Goal: Task Accomplishment & Management: Use online tool/utility

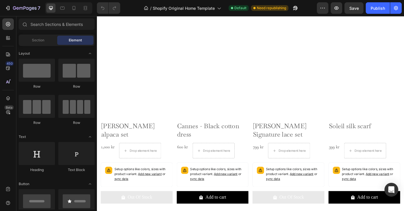
scroll to position [382, 0]
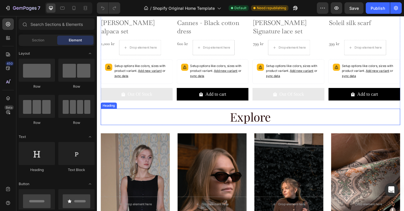
click at [253, 111] on div "Product Images Cannes - Black cotton dress Product Title 600 kr Product Price P…" at bounding box center [227, 10] width 81 height 209
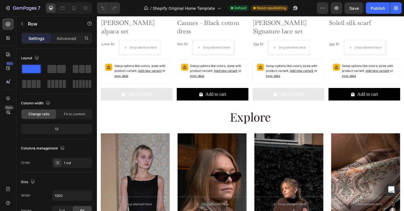
scroll to position [366, 0]
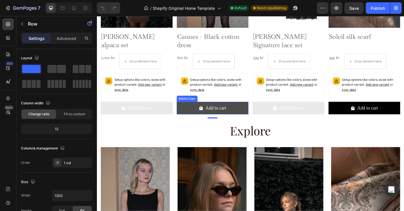
click at [256, 116] on button "Add to cart" at bounding box center [227, 119] width 81 height 14
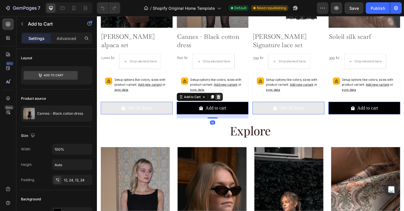
click at [235, 106] on icon at bounding box center [233, 107] width 5 height 5
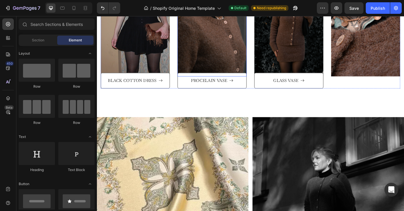
scroll to position [583, 0]
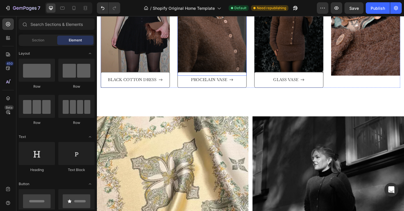
click at [204, 129] on img at bounding box center [182, 208] width 170 height 158
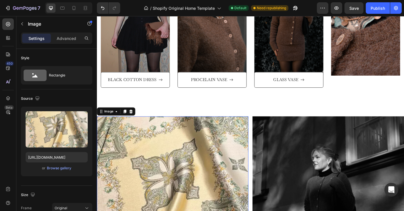
scroll to position [670, 0]
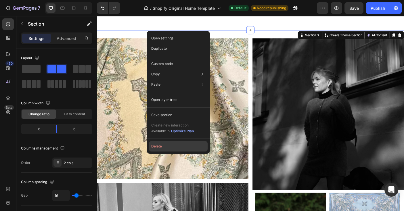
click at [155, 144] on button "Delete" at bounding box center [178, 146] width 59 height 10
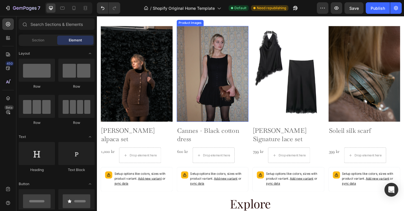
scroll to position [285, 0]
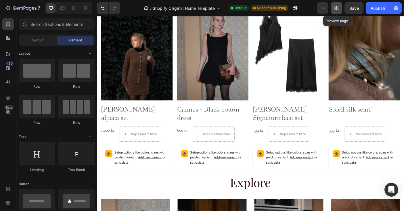
click at [336, 9] on icon "button" at bounding box center [336, 8] width 2 height 2
click at [104, 8] on icon "Undo/Redo" at bounding box center [102, 8] width 3 height 4
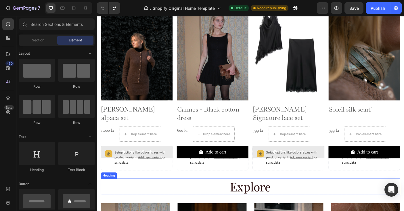
click at [123, 203] on h2 "Explore" at bounding box center [269, 208] width 336 height 18
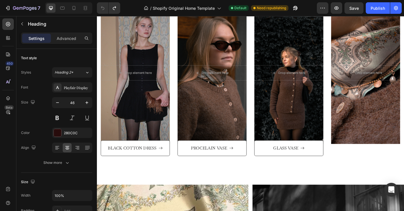
scroll to position [602, 0]
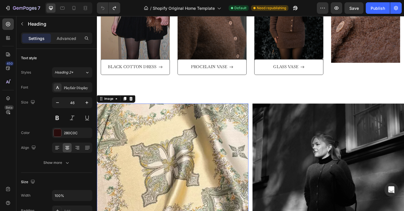
click at [226, 203] on img at bounding box center [182, 193] width 170 height 158
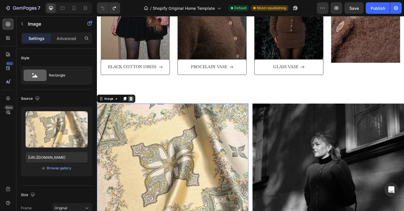
click at [137, 109] on icon at bounding box center [135, 109] width 5 height 5
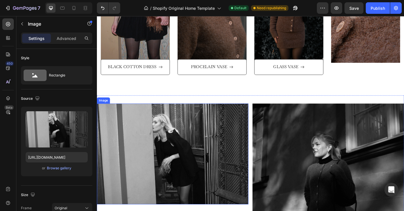
click at [157, 135] on img at bounding box center [182, 171] width 170 height 114
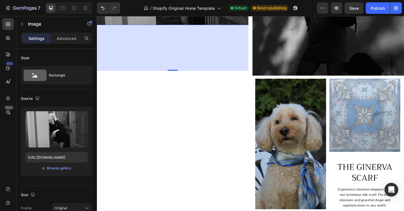
scroll to position [816, 0]
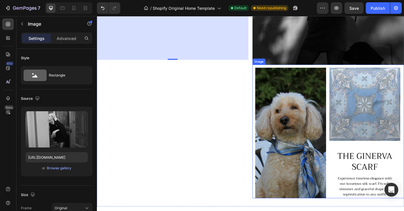
click at [290, 139] on img at bounding box center [357, 146] width 170 height 150
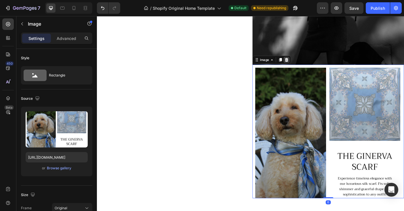
click at [309, 66] on icon at bounding box center [309, 65] width 5 height 5
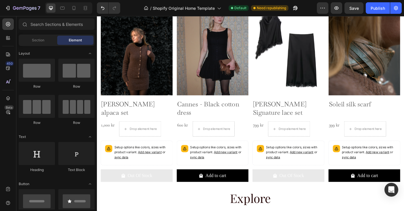
scroll to position [305, 0]
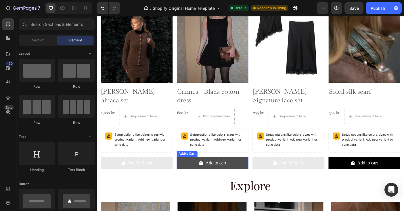
click at [257, 180] on button "Add to cart" at bounding box center [227, 181] width 81 height 14
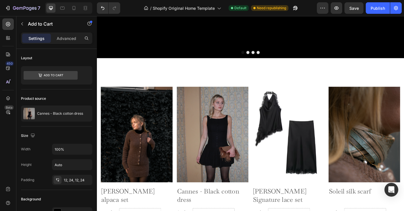
scroll to position [3, 0]
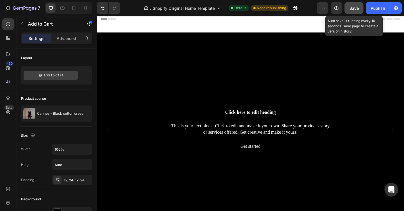
click at [359, 8] on button "Save" at bounding box center [353, 7] width 19 height 11
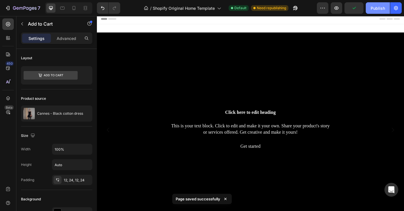
click at [373, 8] on div "Publish" at bounding box center [377, 8] width 14 height 6
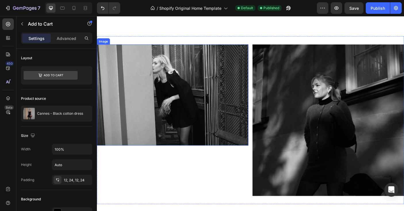
scroll to position [741, 0]
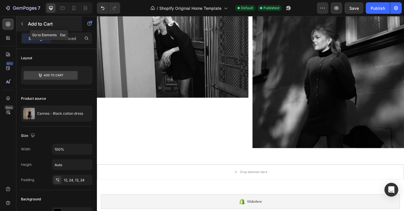
click at [22, 23] on icon "button" at bounding box center [22, 24] width 5 height 5
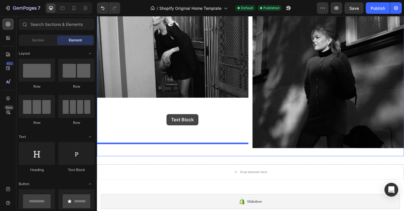
drag, startPoint x: 165, startPoint y: 172, endPoint x: 175, endPoint y: 126, distance: 46.5
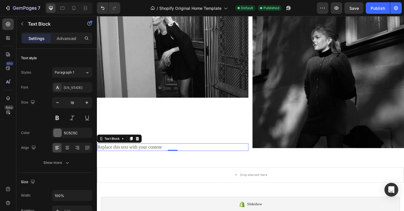
click at [180, 162] on div "Replace this text with your content" at bounding box center [182, 163] width 170 height 8
click at [180, 162] on p "Replace this text with your content" at bounding box center [181, 163] width 169 height 7
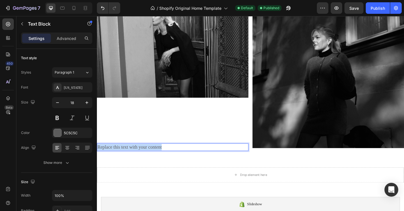
click at [180, 162] on p "Replace this text with your content" at bounding box center [181, 163] width 169 height 7
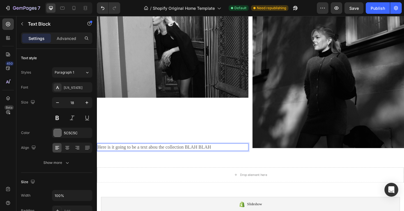
click at [195, 163] on p "Here is it going to be a text abou the collection BLAH BLAH" at bounding box center [181, 163] width 169 height 7
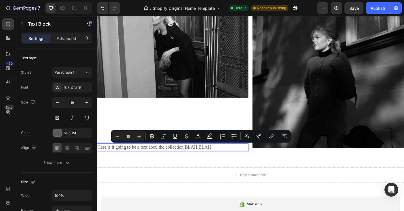
click at [228, 164] on p "Here is it going to be a text abou the collection BLAH BLAH" at bounding box center [181, 163] width 169 height 7
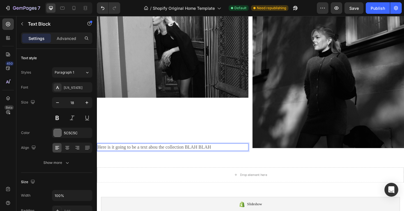
click at [231, 165] on p "Here is it going to be a text abou the collection BLAH BLAH" at bounding box center [181, 163] width 169 height 7
click at [207, 188] on div "Drop element here" at bounding box center [269, 194] width 345 height 17
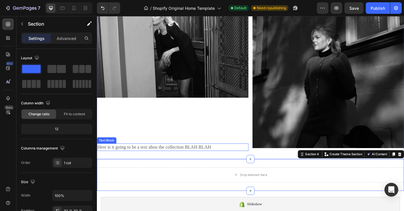
click at [190, 160] on p "Here is it going to be a text abou the collection BLAH BLAH" at bounding box center [181, 163] width 169 height 7
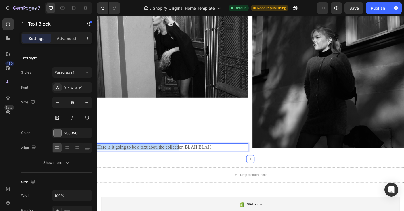
drag, startPoint x: 189, startPoint y: 161, endPoint x: 188, endPoint y: 129, distance: 32.2
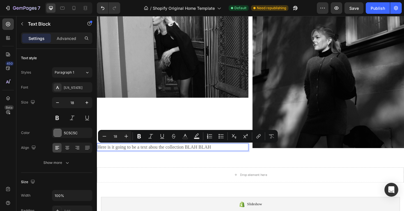
click at [238, 165] on p "Here is it going to be a text abou the collection BLAH BLAH" at bounding box center [181, 163] width 169 height 7
drag, startPoint x: 236, startPoint y: 164, endPoint x: 95, endPoint y: 161, distance: 141.1
copy p "Here is it going to be a text abou the collection BLAH BLAH"
click at [235, 163] on p "Here is it going to be a text abou the collection BLAH BLAH" at bounding box center [181, 163] width 169 height 7
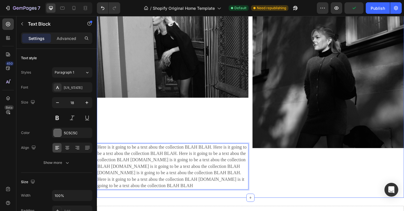
click at [289, 182] on div "Image" at bounding box center [357, 102] width 170 height 217
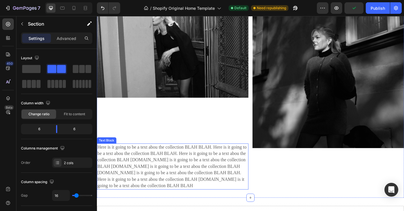
click at [239, 185] on p "Here is it going to be a text abou the collection BLAH BLAH. Here is it going t…" at bounding box center [181, 185] width 169 height 51
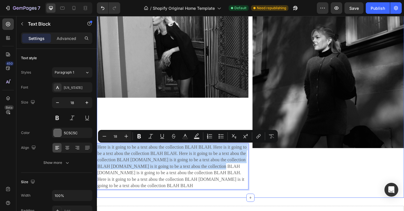
drag, startPoint x: 232, startPoint y: 186, endPoint x: 232, endPoint y: 157, distance: 29.0
click at [297, 186] on div "Image" at bounding box center [357, 102] width 170 height 217
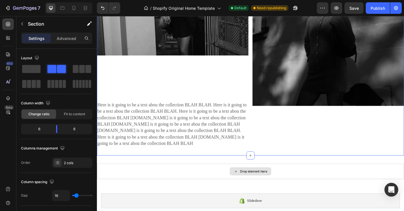
scroll to position [784, 0]
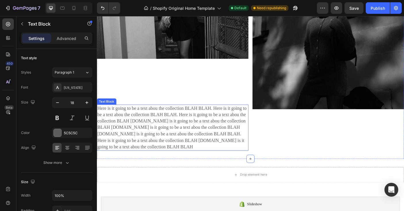
click at [211, 153] on p "Here is it going to be a text abou the collection BLAH BLAH. Here is it going t…" at bounding box center [181, 141] width 169 height 51
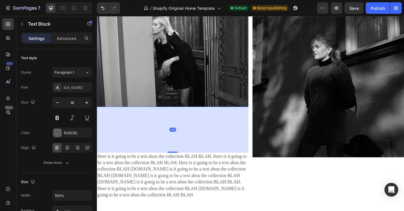
click at [205, 82] on img at bounding box center [182, 62] width 170 height 114
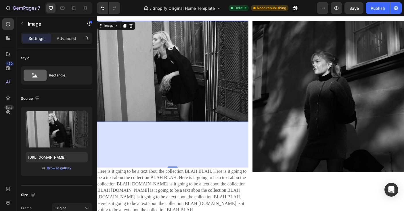
scroll to position [712, 0]
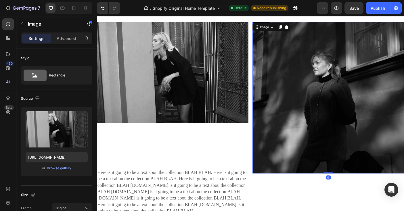
click at [293, 84] on img at bounding box center [357, 108] width 170 height 170
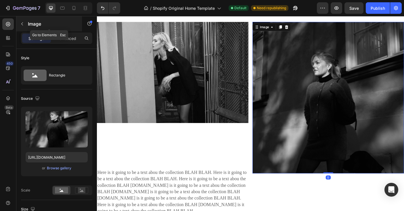
click at [23, 24] on icon "button" at bounding box center [22, 24] width 5 height 5
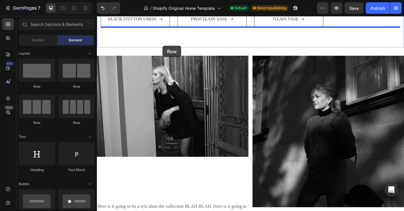
scroll to position [664, 0]
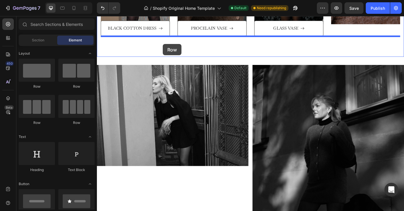
drag, startPoint x: 174, startPoint y: 89, endPoint x: 171, endPoint y: 47, distance: 41.2
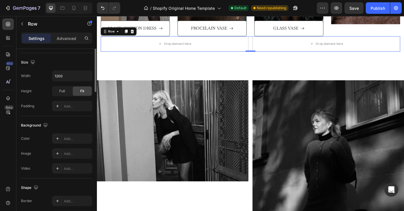
scroll to position [238, 0]
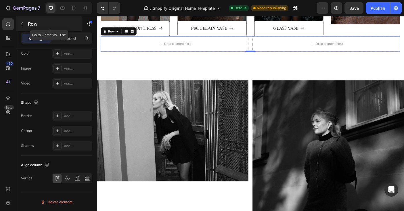
click at [22, 24] on icon "button" at bounding box center [22, 23] width 2 height 3
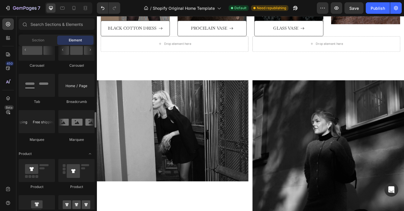
scroll to position [641, 0]
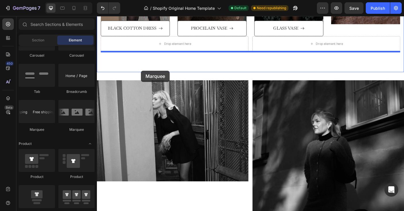
drag, startPoint x: 170, startPoint y: 130, endPoint x: 146, endPoint y: 77, distance: 58.0
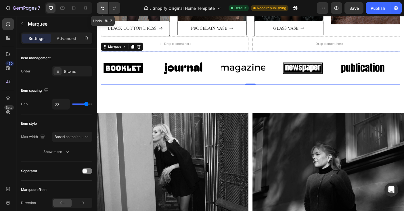
click at [103, 7] on icon "Undo/Redo" at bounding box center [102, 8] width 3 height 4
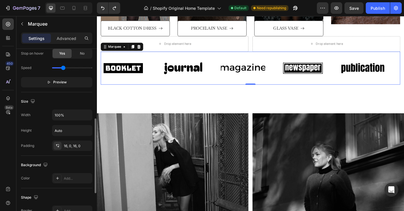
scroll to position [165, 0]
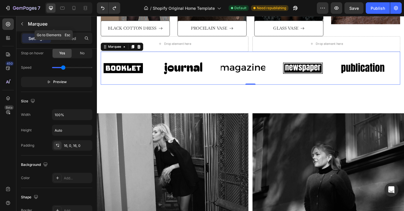
click at [22, 24] on icon "button" at bounding box center [22, 24] width 5 height 5
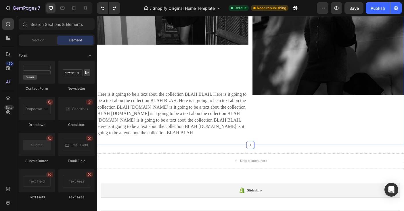
scroll to position [858, 0]
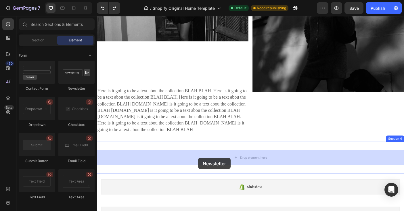
drag, startPoint x: 175, startPoint y: 89, endPoint x: 211, endPoint y: 175, distance: 93.4
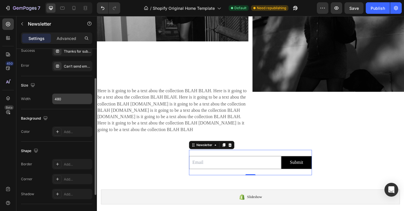
scroll to position [45, 0]
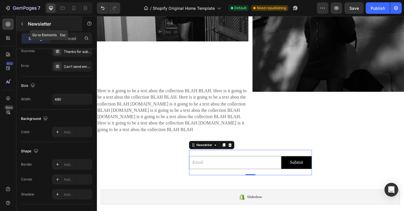
click at [22, 24] on icon "button" at bounding box center [22, 24] width 5 height 5
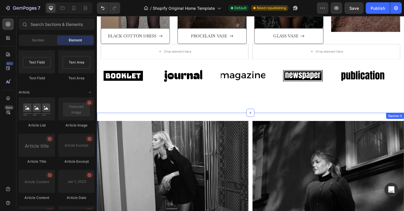
scroll to position [647, 0]
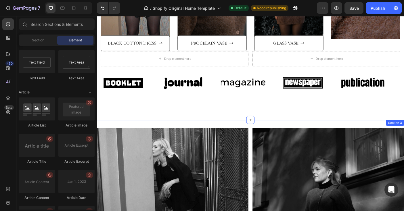
click at [226, 96] on div "Image" at bounding box center [202, 91] width 67 height 28
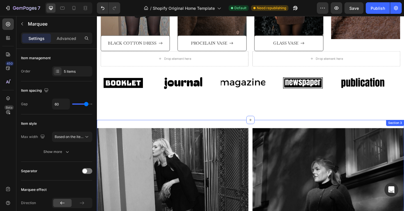
scroll to position [645, 0]
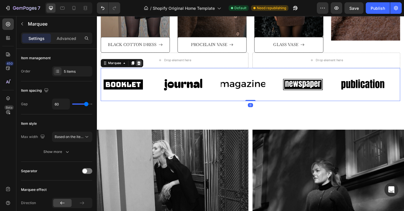
click at [145, 68] on icon at bounding box center [144, 69] width 4 height 4
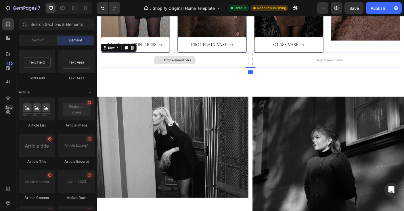
click at [127, 66] on div "Drop element here" at bounding box center [184, 65] width 166 height 17
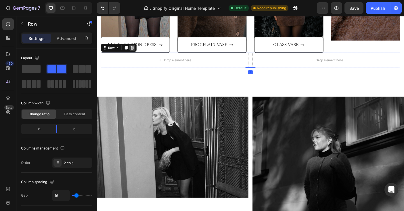
click at [137, 54] on div at bounding box center [136, 51] width 7 height 7
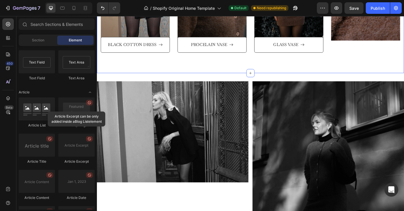
drag, startPoint x: 175, startPoint y: 129, endPoint x: 149, endPoint y: 69, distance: 65.4
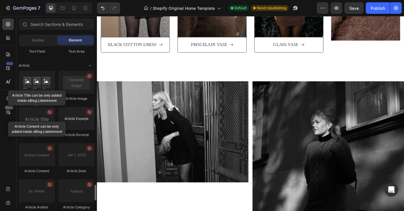
scroll to position [1450, 0]
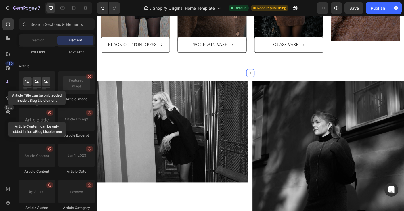
drag, startPoint x: 173, startPoint y: 100, endPoint x: 136, endPoint y: 72, distance: 45.9
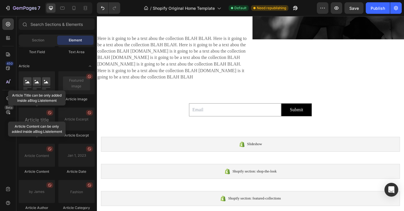
scroll to position [862, 0]
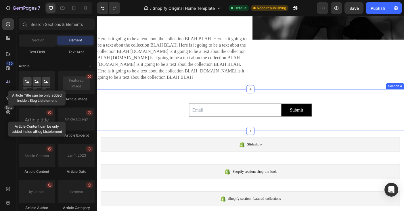
drag, startPoint x: 173, startPoint y: 100, endPoint x: 191, endPoint y: 104, distance: 18.3
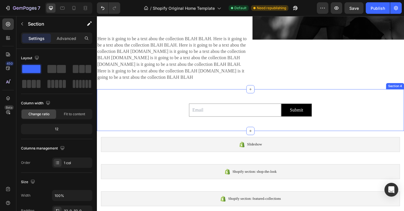
click at [149, 107] on div "Email Field Submit Submit Button Row Newsletter Section 4" at bounding box center [269, 121] width 345 height 47
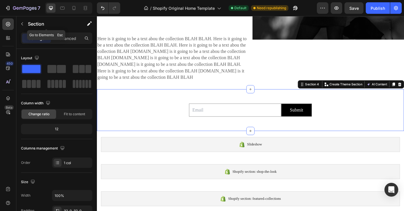
click at [19, 21] on button "button" at bounding box center [22, 23] width 9 height 9
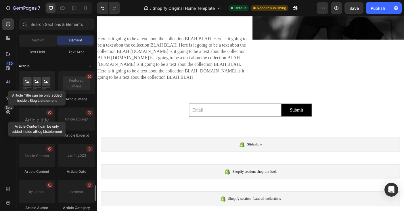
click at [64, 64] on div "Article" at bounding box center [57, 66] width 76 height 6
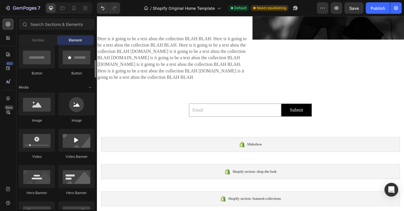
scroll to position [145, 0]
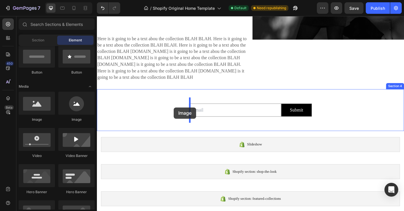
drag, startPoint x: 139, startPoint y: 121, endPoint x: 183, endPoint y: 119, distance: 44.3
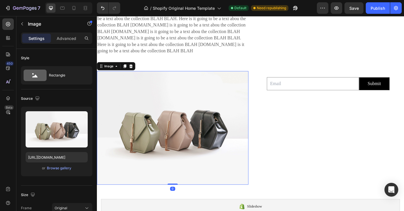
scroll to position [910, 0]
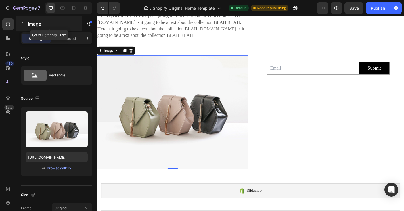
click at [22, 22] on icon "button" at bounding box center [22, 23] width 2 height 3
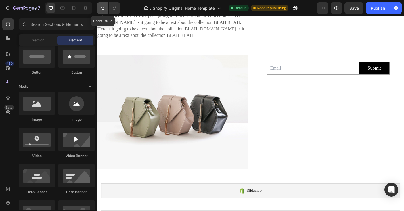
click at [102, 10] on icon "Undo/Redo" at bounding box center [103, 8] width 6 height 6
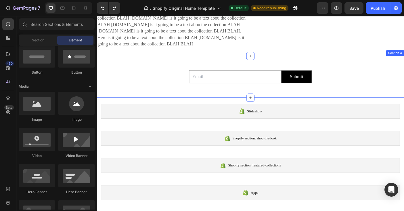
scroll to position [899, 0]
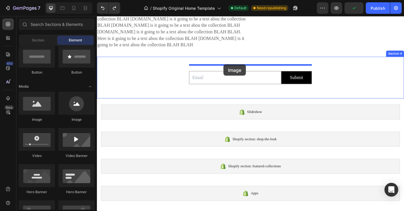
drag, startPoint x: 140, startPoint y: 124, endPoint x: 239, endPoint y: 70, distance: 112.4
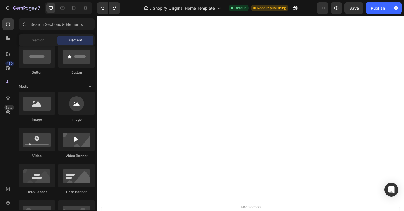
scroll to position [830, 0]
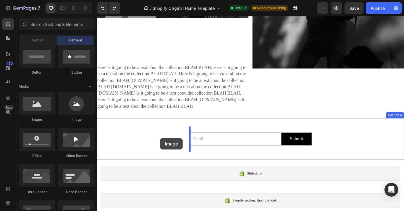
drag, startPoint x: 131, startPoint y: 122, endPoint x: 168, endPoint y: 153, distance: 48.3
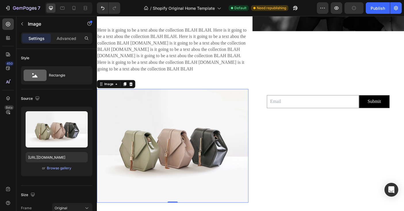
scroll to position [902, 0]
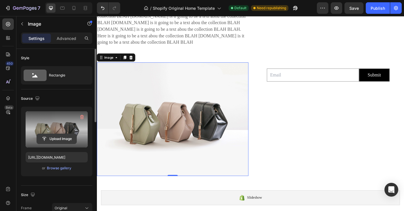
click at [61, 139] on input "file" at bounding box center [57, 139] width 40 height 10
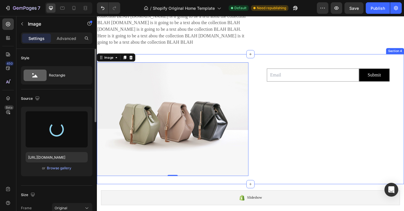
type input "[URL][DOMAIN_NAME]"
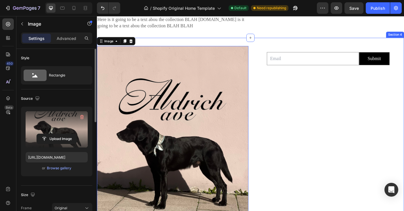
scroll to position [925, 0]
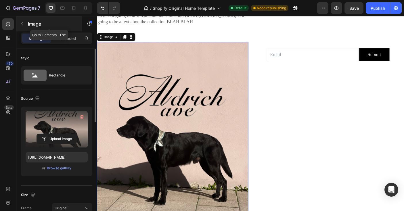
click at [22, 22] on icon "button" at bounding box center [22, 24] width 5 height 5
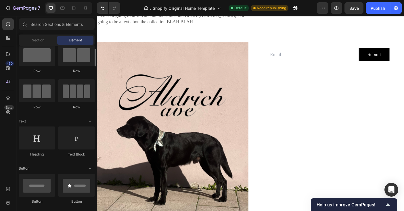
scroll to position [17, 0]
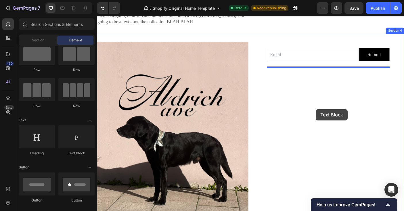
drag, startPoint x: 173, startPoint y: 153, endPoint x: 343, endPoint y: 121, distance: 172.3
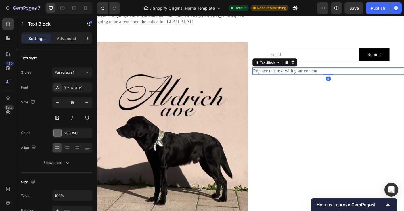
click at [349, 78] on div "Replace this text with your content" at bounding box center [357, 78] width 170 height 8
click at [349, 78] on p "Replace this text with your content" at bounding box center [356, 77] width 169 height 7
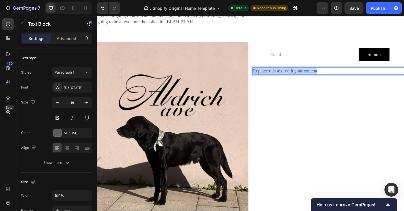
drag, startPoint x: 348, startPoint y: 78, endPoint x: 272, endPoint y: 76, distance: 76.5
click at [272, 77] on div "Replace this text with your content" at bounding box center [357, 78] width 170 height 8
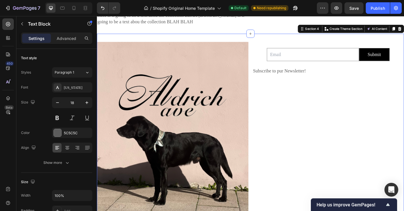
click at [324, 154] on div "Email Field Submit Submit Button Row Newsletter Subscribe to pur Newsletter! Te…" at bounding box center [357, 151] width 170 height 213
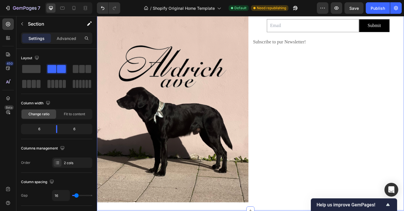
scroll to position [958, 0]
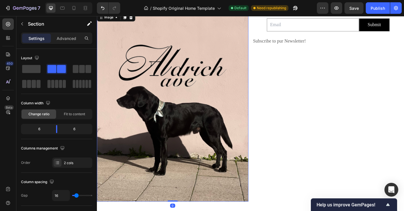
click at [252, 163] on img at bounding box center [182, 118] width 170 height 213
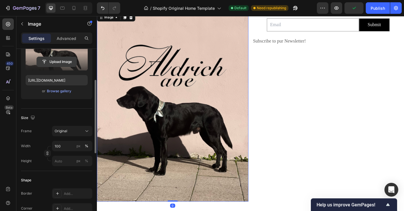
scroll to position [77, 0]
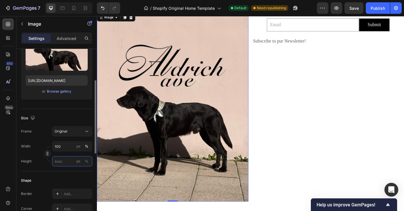
click at [70, 160] on input "px %" at bounding box center [72, 161] width 40 height 10
click at [83, 131] on div "Original" at bounding box center [72, 131] width 35 height 6
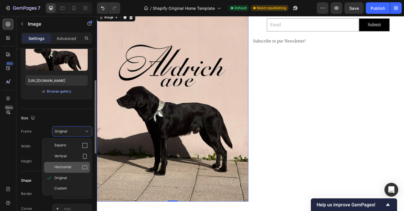
click at [84, 166] on icon at bounding box center [84, 168] width 5 height 4
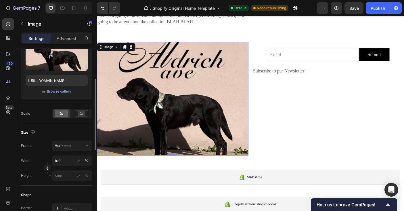
scroll to position [925, 0]
click at [88, 147] on icon at bounding box center [87, 146] width 6 height 6
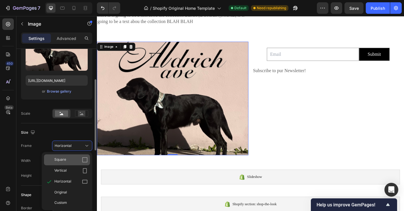
click at [83, 159] on icon at bounding box center [85, 160] width 6 height 6
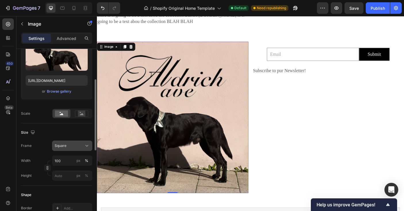
click at [89, 146] on icon at bounding box center [87, 146] width 6 height 6
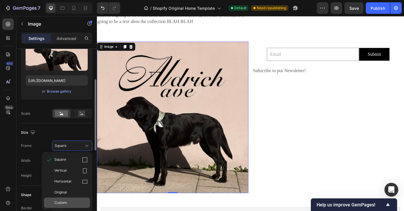
click at [77, 199] on div "Custom" at bounding box center [67, 202] width 46 height 10
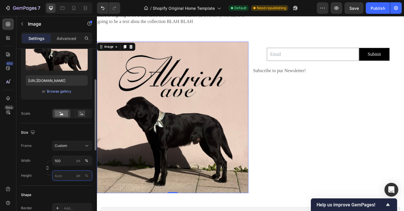
click at [74, 177] on input "px %" at bounding box center [72, 175] width 40 height 10
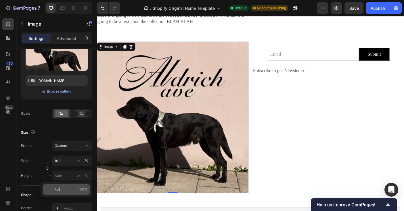
click at [61, 187] on p "Full 100%" at bounding box center [70, 189] width 33 height 5
type input "100"
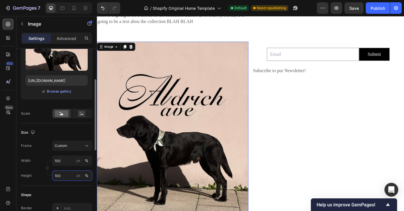
click at [63, 176] on input "100" at bounding box center [72, 175] width 40 height 10
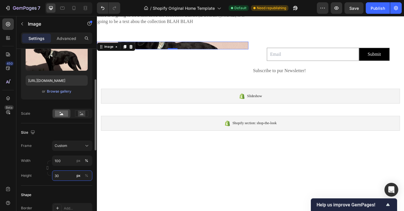
type input "3"
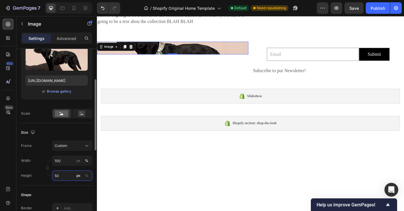
type input "5"
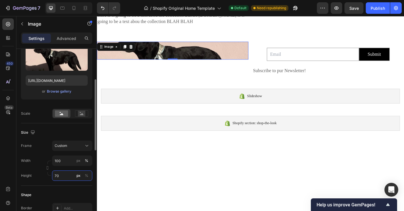
type input "7"
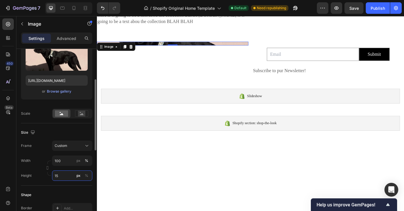
type input "1"
type input "2"
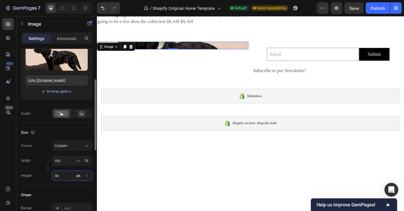
type input "3"
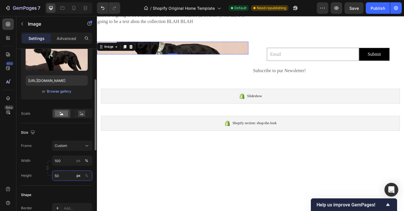
type input "5"
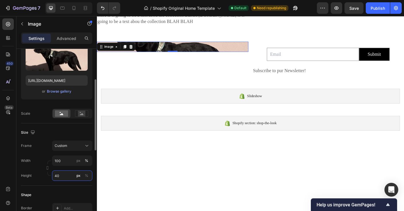
type input "4"
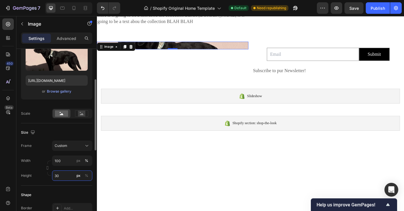
type input "3"
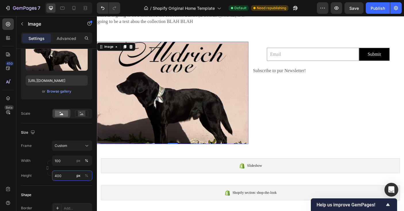
type input "400"
click at [190, 91] on img at bounding box center [182, 102] width 170 height 115
click at [185, 96] on img at bounding box center [182, 102] width 170 height 115
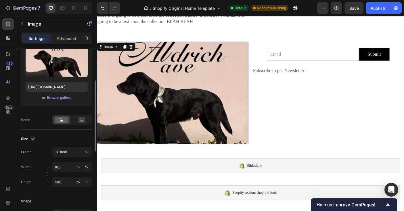
scroll to position [70, 0]
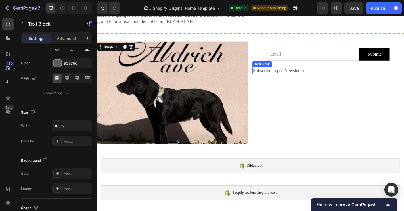
click at [294, 78] on p "Subscribe to pur Newsletter!" at bounding box center [356, 77] width 169 height 7
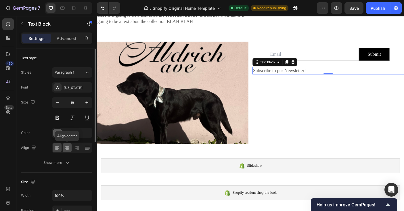
click at [68, 147] on icon at bounding box center [67, 148] width 6 height 6
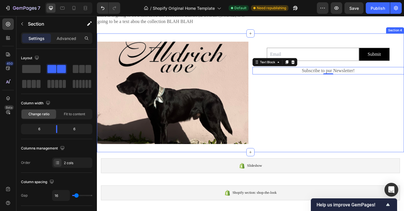
click at [347, 96] on div "Email Field Submit Submit Button Row Newsletter Subscribe to pur Newsletter! Te…" at bounding box center [357, 102] width 170 height 115
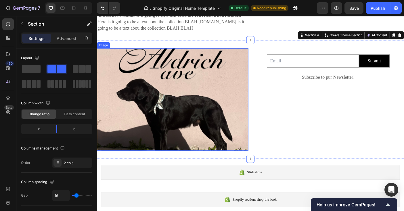
scroll to position [914, 0]
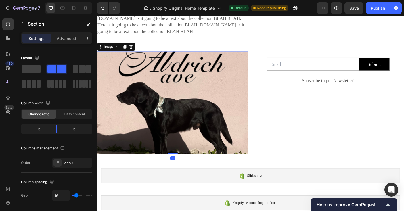
click at [255, 111] on img at bounding box center [182, 113] width 170 height 115
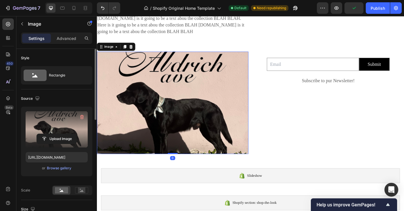
click at [62, 123] on label at bounding box center [57, 129] width 62 height 36
click at [62, 134] on input "file" at bounding box center [57, 139] width 40 height 10
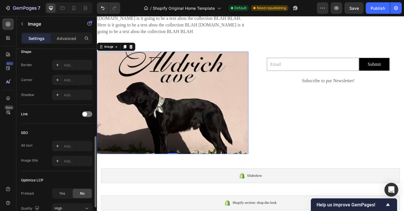
scroll to position [270, 0]
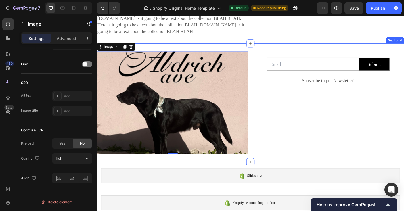
click at [354, 140] on div "Email Field Submit Submit Button Row Newsletter Subscribe to pur Newsletter! Te…" at bounding box center [357, 113] width 170 height 115
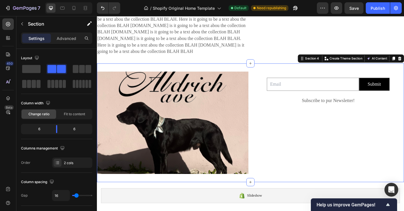
scroll to position [890, 0]
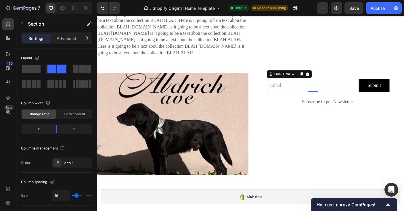
click at [348, 87] on input "email" at bounding box center [339, 94] width 103 height 15
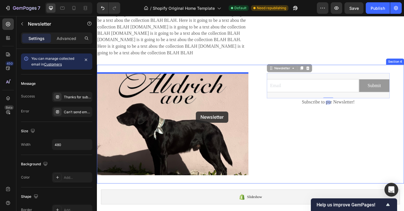
drag, startPoint x: 340, startPoint y: 86, endPoint x: 208, endPoint y: 123, distance: 136.5
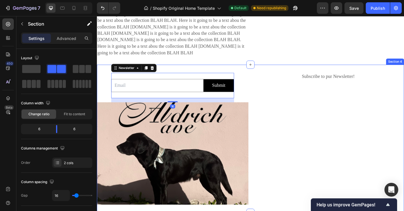
click at [338, 121] on div "Subscribe to pur Newsletter! Text Block" at bounding box center [357, 154] width 170 height 148
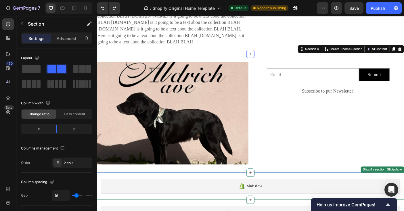
scroll to position [903, 0]
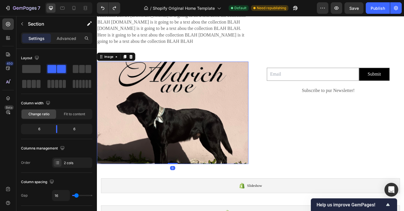
click at [191, 116] on img at bounding box center [182, 124] width 170 height 115
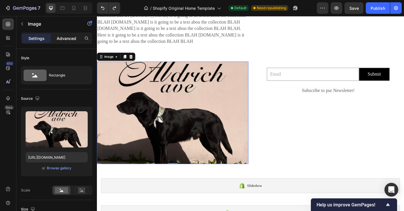
click at [65, 40] on p "Advanced" at bounding box center [67, 38] width 20 height 6
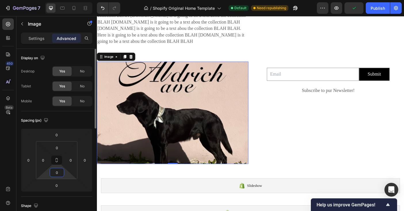
click at [57, 173] on input "0" at bounding box center [56, 172] width 11 height 9
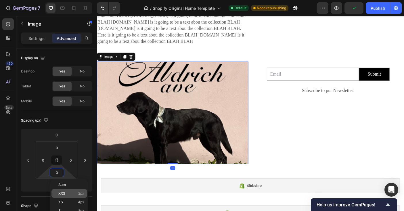
click at [61, 193] on span "XXS" at bounding box center [61, 193] width 7 height 4
type input "2"
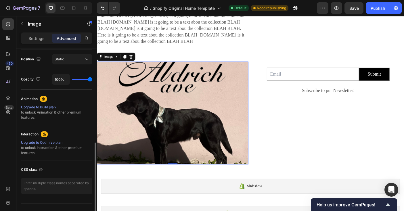
scroll to position [220, 0]
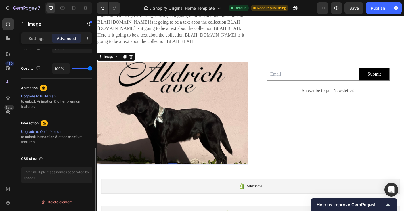
click at [150, 111] on img at bounding box center [182, 124] width 170 height 115
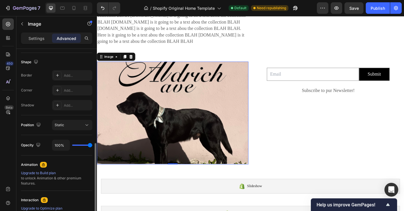
scroll to position [0, 0]
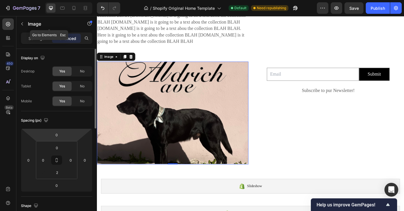
click at [21, 23] on icon "button" at bounding box center [22, 24] width 5 height 5
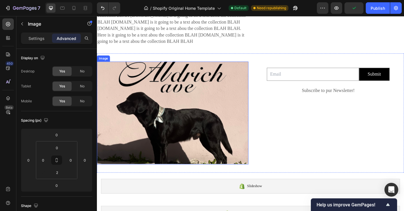
click at [167, 134] on img at bounding box center [182, 124] width 170 height 115
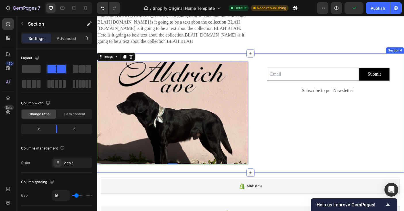
click at [336, 142] on div "Email Field Submit Submit Button Row Newsletter Subscribe to pur Newsletter! Te…" at bounding box center [357, 125] width 170 height 116
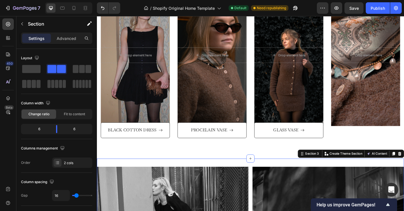
scroll to position [644, 0]
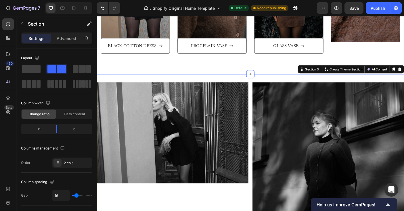
click at [290, 84] on div "Image Here is it going to be a text abou the collection BLAH BLAH. Here is it g…" at bounding box center [269, 198] width 345 height 235
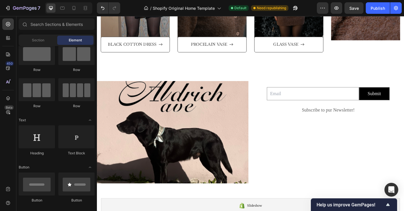
scroll to position [645, 0]
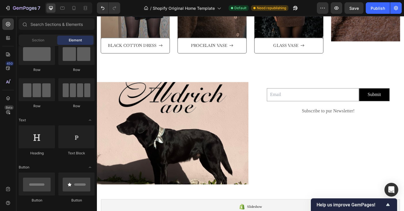
click at [252, 127] on img at bounding box center [182, 147] width 170 height 115
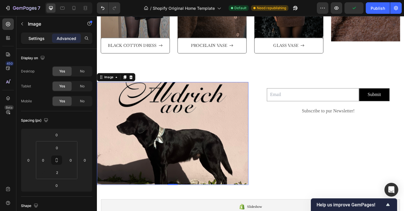
click at [38, 41] on p "Settings" at bounding box center [36, 38] width 16 height 6
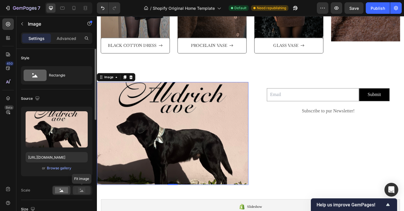
click at [78, 189] on rect at bounding box center [81, 190] width 7 height 6
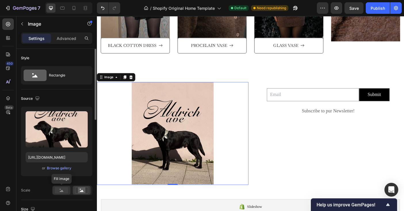
click at [66, 189] on rect at bounding box center [61, 190] width 13 height 6
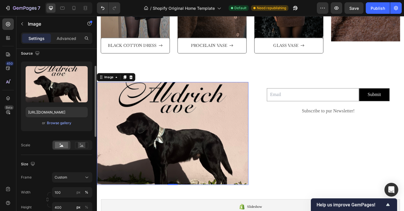
scroll to position [45, 0]
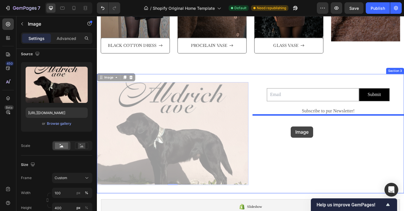
drag, startPoint x: 203, startPoint y: 149, endPoint x: 314, endPoint y: 140, distance: 111.3
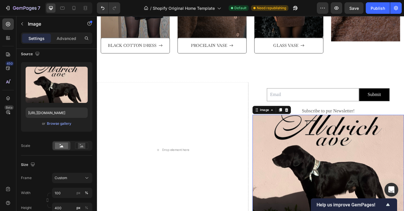
click at [314, 140] on img at bounding box center [357, 184] width 170 height 115
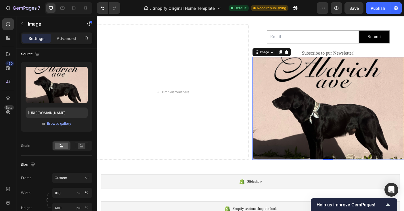
scroll to position [664, 0]
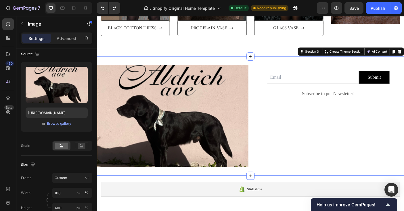
click at [331, 145] on div "Email Field Submit Submit Button Row Newsletter Subscribe to pur Newsletter! Te…" at bounding box center [357, 129] width 170 height 116
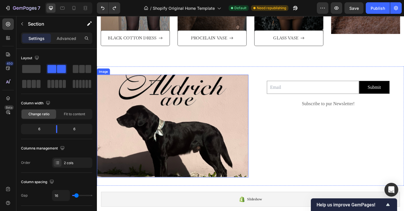
scroll to position [640, 0]
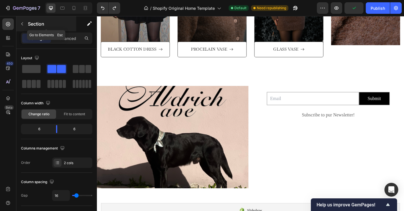
click at [23, 25] on icon "button" at bounding box center [22, 24] width 5 height 5
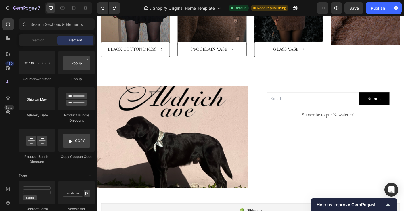
scroll to position [1164, 0]
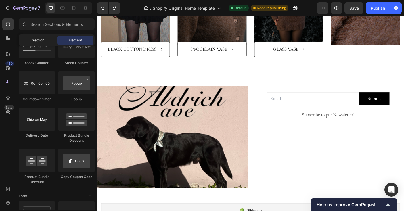
click at [31, 43] on div "Section" at bounding box center [38, 40] width 36 height 9
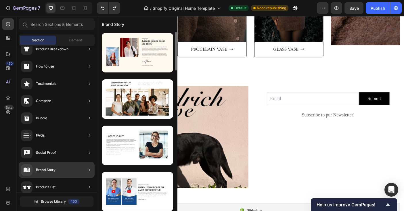
scroll to position [1, 0]
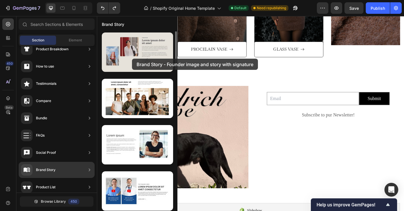
click at [132, 59] on div at bounding box center [137, 51] width 71 height 39
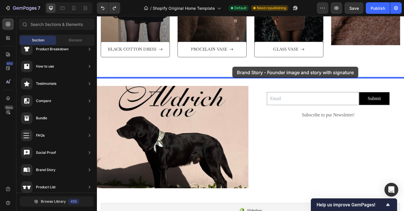
drag, startPoint x: 229, startPoint y: 75, endPoint x: 249, endPoint y: 73, distance: 20.2
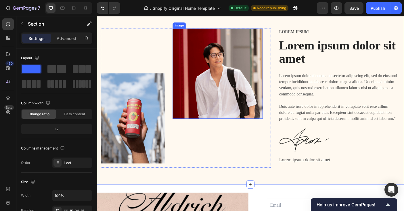
scroll to position [710, 0]
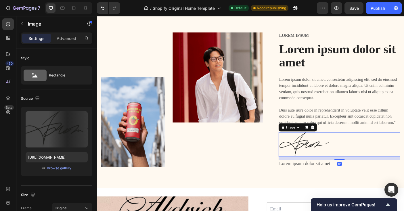
click at [336, 163] on img at bounding box center [329, 161] width 57 height 28
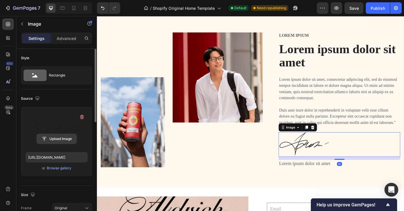
click at [59, 140] on input "file" at bounding box center [57, 139] width 40 height 10
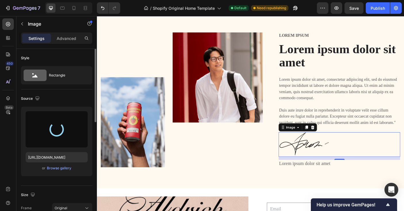
type input "[URL][DOMAIN_NAME]"
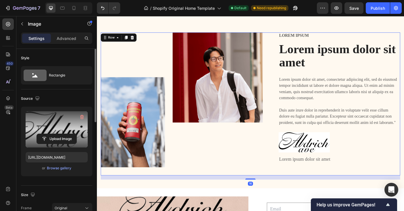
click at [330, 189] on div "Lorem ipsum Text Block Lorem ipsum dolor sit amet Heading Lorem ipsum dolor sit…" at bounding box center [369, 114] width 136 height 161
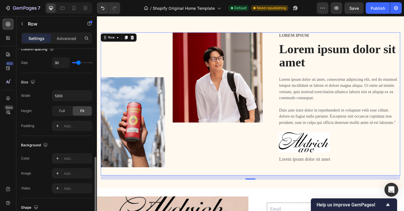
scroll to position [0, 0]
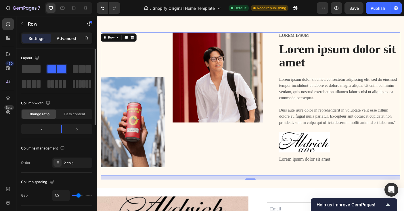
click at [63, 36] on p "Advanced" at bounding box center [67, 38] width 20 height 6
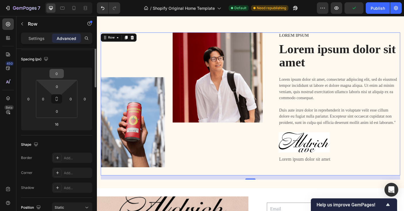
scroll to position [220, 0]
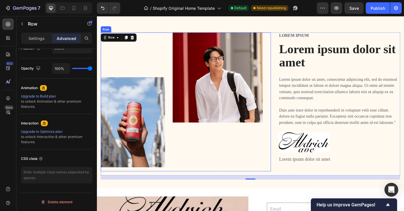
click at [194, 178] on div "Image" at bounding box center [232, 112] width 101 height 156
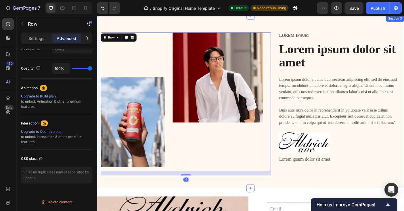
click at [149, 25] on div "Image Image Row 16 Lorem ipsum Text Block Lorem ipsum dolor sit amet Heading Lo…" at bounding box center [269, 113] width 345 height 194
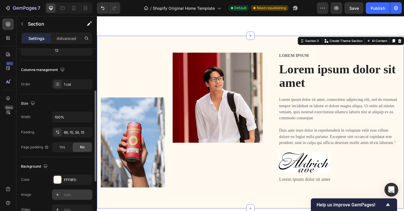
scroll to position [99, 0]
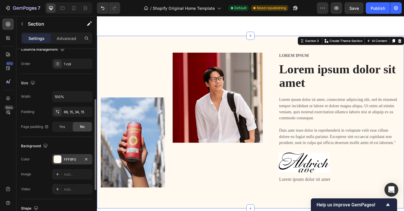
click at [66, 159] on div "FFF9F0" at bounding box center [72, 159] width 17 height 5
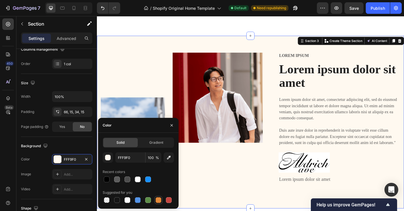
click at [159, 199] on div at bounding box center [158, 200] width 6 height 6
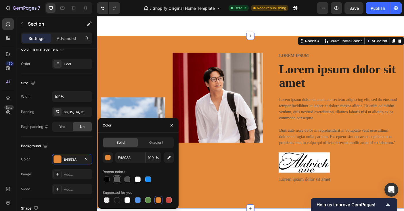
click at [118, 180] on div at bounding box center [117, 179] width 6 height 6
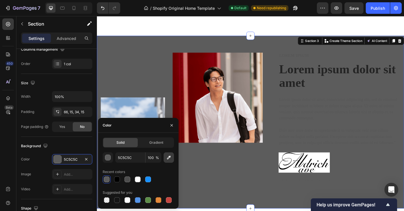
click at [166, 157] on icon "button" at bounding box center [169, 158] width 6 height 6
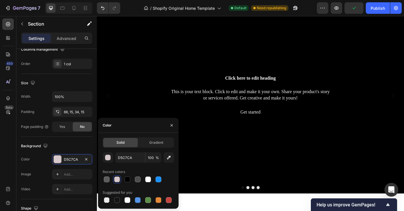
scroll to position [274, 0]
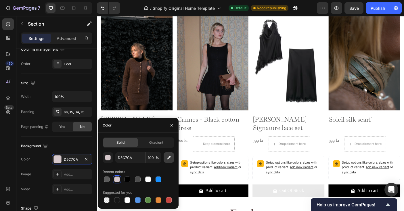
click at [168, 158] on icon "button" at bounding box center [169, 158] width 6 height 6
type input "3A2419"
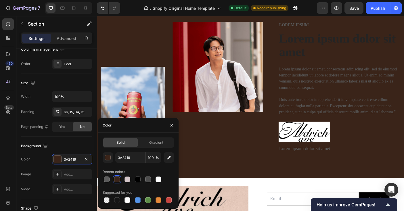
scroll to position [721, 0]
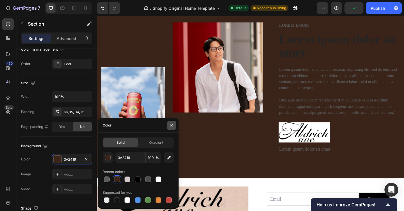
click at [171, 126] on icon "button" at bounding box center [171, 125] width 5 height 5
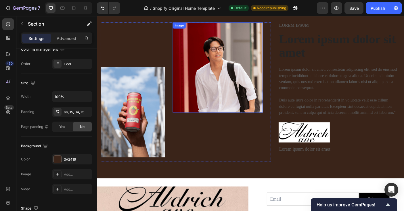
click at [227, 91] on img at bounding box center [232, 73] width 101 height 101
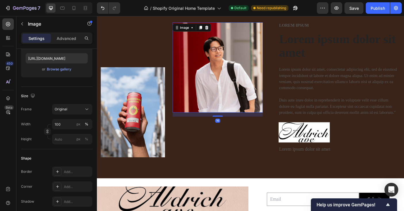
scroll to position [0, 0]
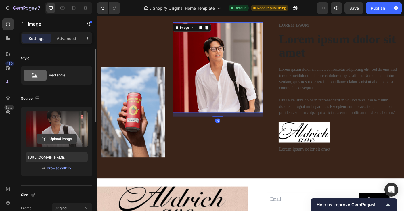
click at [60, 139] on input "file" at bounding box center [57, 139] width 40 height 10
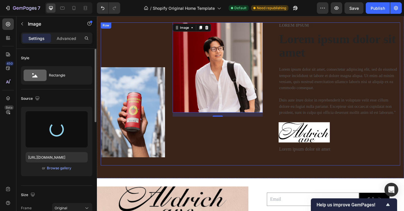
type input "[URL][DOMAIN_NAME]"
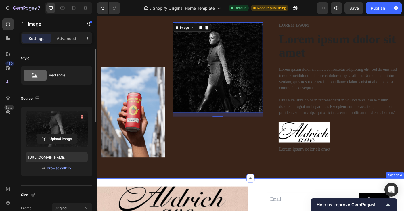
scroll to position [693, 0]
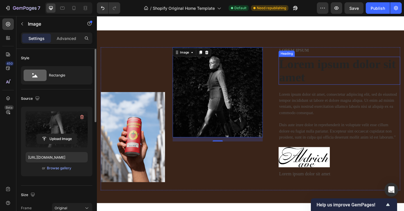
click at [333, 72] on h2 "Lorem ipsum dolor sit amet" at bounding box center [369, 78] width 136 height 32
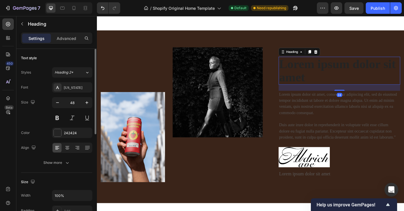
click at [332, 82] on h2 "Lorem ipsum dolor sit amet" at bounding box center [369, 78] width 136 height 32
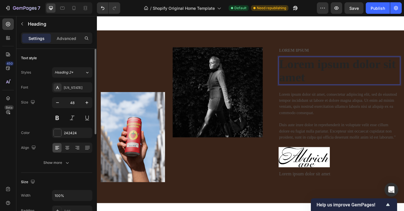
click at [332, 83] on p "Lorem ipsum dolor sit amet" at bounding box center [368, 77] width 135 height 30
click at [331, 87] on p "Lorem ipsum dolor sit amet" at bounding box center [368, 77] width 135 height 30
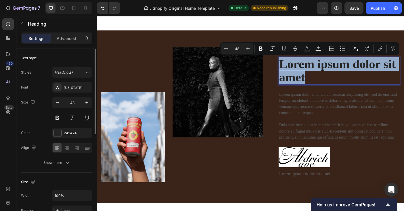
drag, startPoint x: 331, startPoint y: 87, endPoint x: 304, endPoint y: 64, distance: 35.3
click at [304, 64] on p "Lorem ipsum dolor sit amet" at bounding box center [368, 77] width 135 height 30
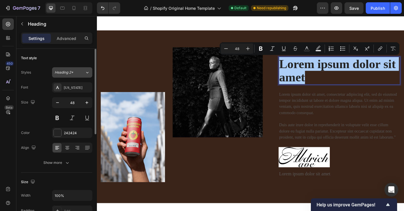
click at [83, 72] on div "Heading 2*" at bounding box center [70, 72] width 30 height 5
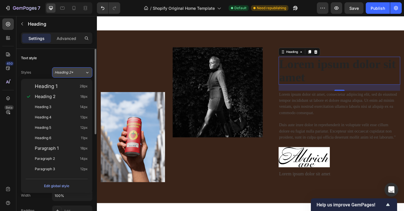
click at [83, 72] on div "Heading 2*" at bounding box center [70, 72] width 30 height 5
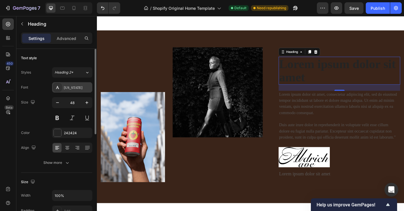
click at [83, 86] on div "[US_STATE]" at bounding box center [77, 87] width 27 height 5
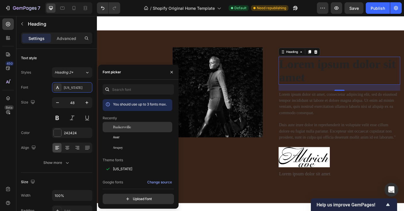
click at [121, 128] on span "Baskervville" at bounding box center [122, 126] width 18 height 5
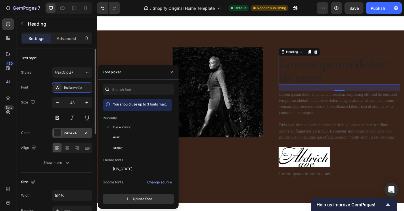
click at [59, 132] on div at bounding box center [57, 132] width 7 height 7
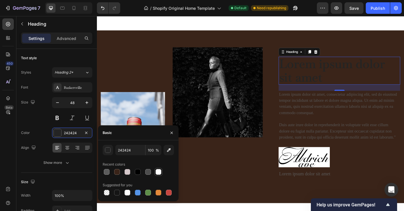
click at [159, 172] on div at bounding box center [158, 172] width 6 height 6
type input "FFFFFF"
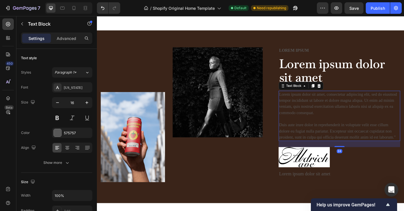
click at [313, 144] on p "Lorem ipsum dolor sit amet, consectetur adipiscing elit, sed do eiusmod tempor …" at bounding box center [368, 128] width 135 height 55
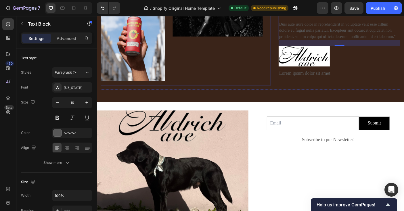
scroll to position [804, 0]
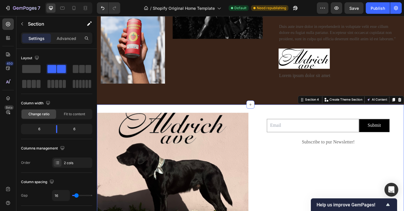
click at [261, 118] on div "Image Email Field Submit Submit Button Row Newsletter Subscribe to pur Newslett…" at bounding box center [269, 183] width 345 height 134
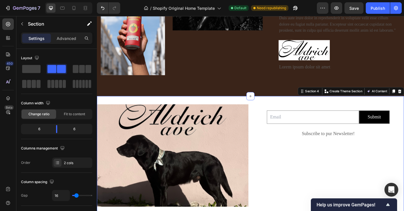
scroll to position [779, 0]
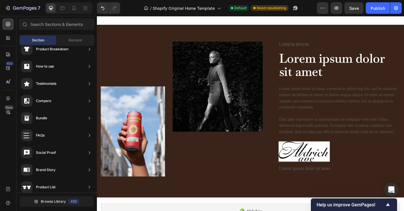
scroll to position [700, 0]
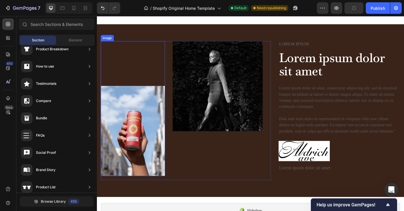
click at [140, 134] on img at bounding box center [137, 145] width 72 height 101
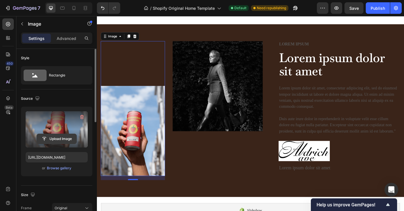
click at [63, 137] on input "file" at bounding box center [57, 139] width 40 height 10
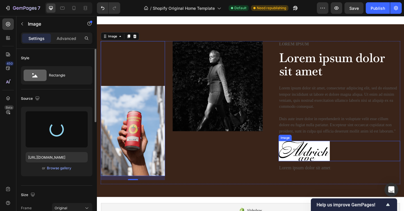
type input "[URL][DOMAIN_NAME]"
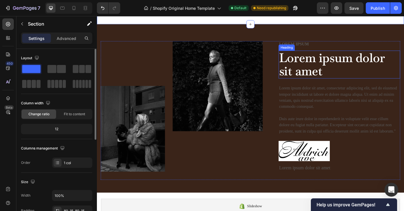
click at [336, 64] on h2 "Lorem ipsum dolor sit amet" at bounding box center [369, 71] width 136 height 32
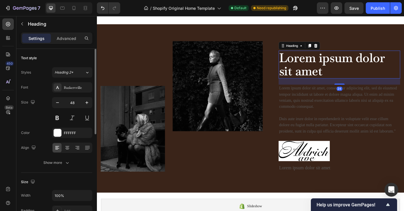
click at [336, 64] on h2 "Lorem ipsum dolor sit amet" at bounding box center [369, 71] width 136 height 32
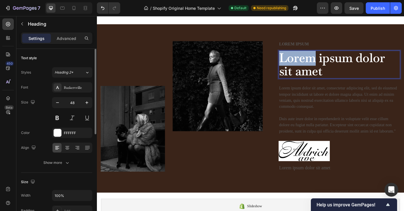
click at [336, 64] on p "Lorem ipsum dolor sit amet" at bounding box center [368, 70] width 135 height 30
click at [347, 76] on p "Lorem ipsum dolor sit amet" at bounding box center [368, 70] width 135 height 30
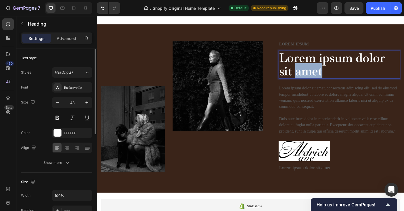
click at [347, 76] on p "Lorem ipsum dolor sit amet" at bounding box center [368, 70] width 135 height 30
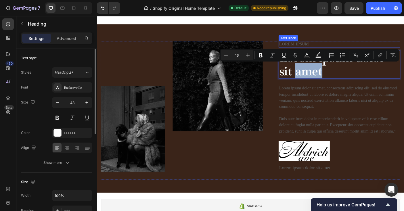
click at [326, 48] on p "Lorem ipsum" at bounding box center [368, 48] width 135 height 6
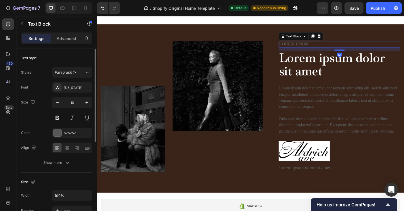
click at [326, 48] on p "Lorem ipsum" at bounding box center [368, 48] width 135 height 6
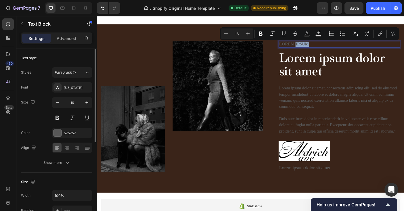
click at [338, 47] on p "Lorem ipsum" at bounding box center [368, 48] width 135 height 6
click at [337, 47] on p "Lorem ipsum" at bounding box center [368, 48] width 135 height 6
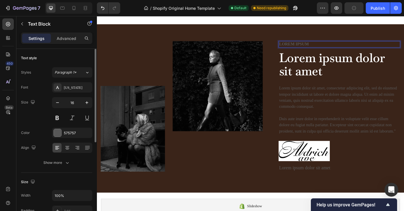
click at [337, 47] on p "Lorem ipsum" at bounding box center [368, 48] width 135 height 6
click at [368, 50] on p "Behing the collection" at bounding box center [368, 48] width 135 height 6
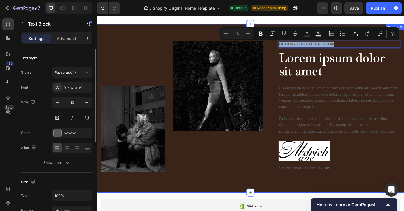
drag, startPoint x: 367, startPoint y: 47, endPoint x: 305, endPoint y: 43, distance: 61.9
click at [304, 43] on div "Image Image Row Behing the collection Text Block 12 Lorem ipsum dolor sit amet …" at bounding box center [269, 119] width 345 height 189
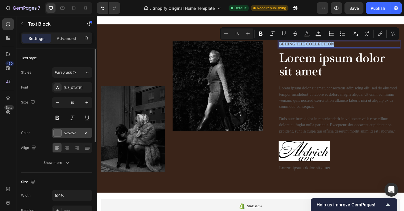
click at [59, 133] on div at bounding box center [57, 132] width 7 height 7
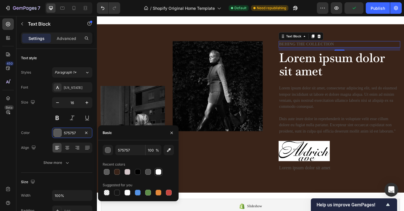
click at [159, 171] on div at bounding box center [158, 172] width 6 height 6
type input "FFFFFF"
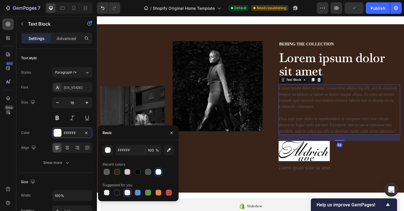
click at [333, 134] on p "Lorem ipsum dolor sit amet, consectetur adipiscing elit, sed do eiusmod tempor …" at bounding box center [368, 121] width 135 height 55
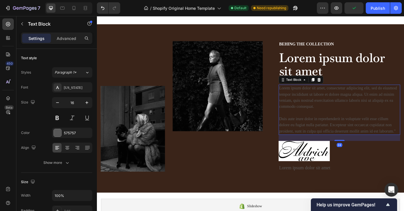
click at [335, 136] on p "Lorem ipsum dolor sit amet, consectetur adipiscing elit, sed do eiusmod tempor …" at bounding box center [368, 121] width 135 height 55
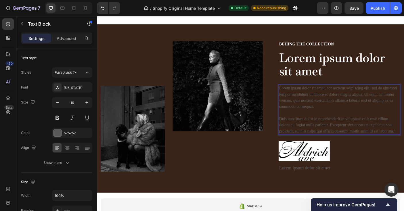
click at [302, 95] on p "Lorem ipsum dolor sit amet, consectetur adipiscing elit, sed do eiusmod tempor …" at bounding box center [368, 121] width 135 height 55
click at [76, 136] on div "575757" at bounding box center [72, 133] width 40 height 10
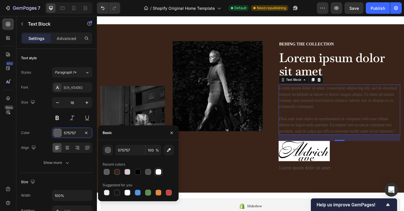
click at [158, 172] on div at bounding box center [158, 172] width 6 height 6
type input "FFFFFF"
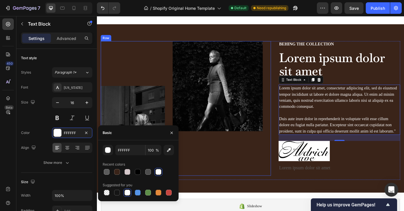
click at [244, 187] on div "Image" at bounding box center [232, 119] width 101 height 151
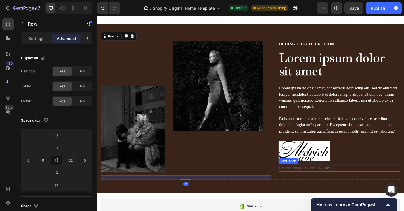
click at [323, 187] on p "Lorem ipsum dolor sit amet" at bounding box center [368, 186] width 135 height 7
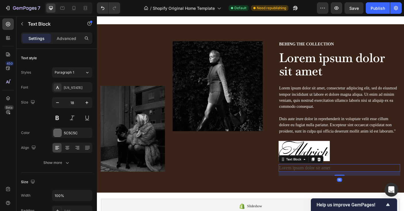
click at [358, 188] on p "Lorem ipsum dolor sit amet" at bounding box center [368, 186] width 135 height 7
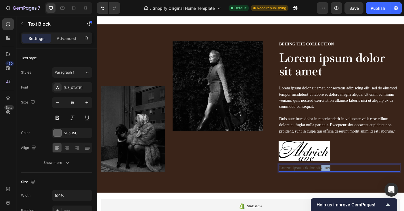
click at [358, 188] on p "Lorem ipsum dolor sit amet" at bounding box center [368, 186] width 135 height 7
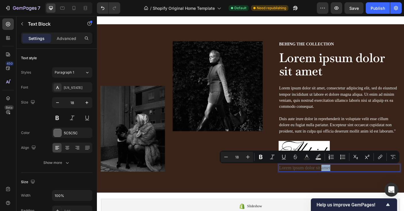
click at [358, 188] on p "Lorem ipsum dolor sit amet" at bounding box center [368, 186] width 135 height 7
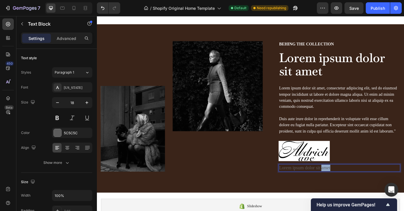
click at [358, 188] on p "Lorem ipsum dolor sit amet" at bounding box center [368, 186] width 135 height 7
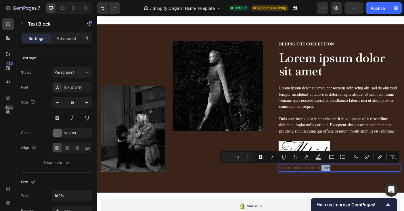
click at [361, 188] on p "Lorem ipsum dolor sit amet" at bounding box center [368, 186] width 135 height 7
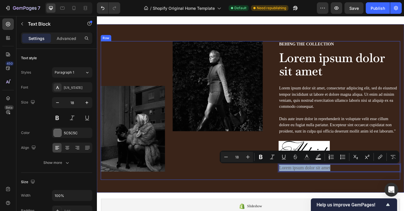
drag, startPoint x: 361, startPoint y: 188, endPoint x: 301, endPoint y: 184, distance: 60.5
click at [300, 183] on div "Image Image Row Behing the collection Text Block Lorem ipsum dolor sit amet Hea…" at bounding box center [269, 122] width 336 height 156
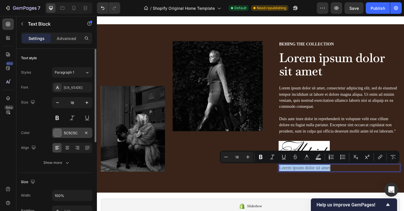
click at [57, 134] on div at bounding box center [57, 132] width 7 height 7
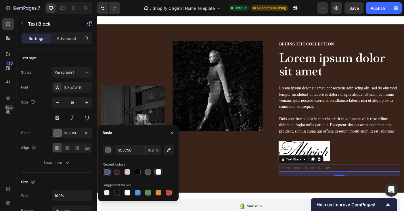
click at [159, 172] on div at bounding box center [158, 172] width 6 height 6
type input "FFFFFF"
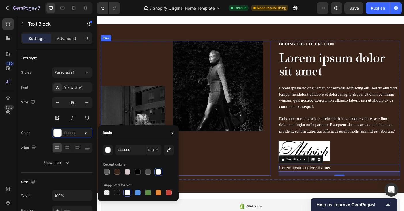
click at [249, 194] on div "Image" at bounding box center [232, 119] width 101 height 151
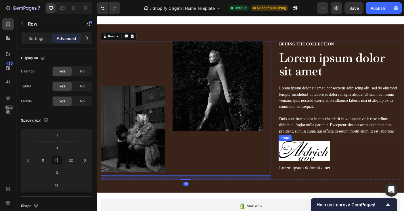
click at [340, 166] on img at bounding box center [329, 167] width 57 height 22
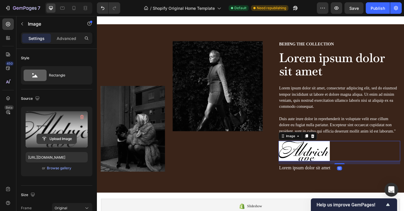
click at [63, 139] on input "file" at bounding box center [57, 139] width 40 height 10
click at [61, 139] on input "file" at bounding box center [57, 139] width 40 height 10
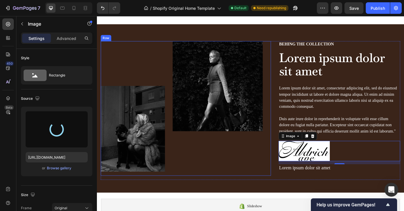
type input "[URL][DOMAIN_NAME]"
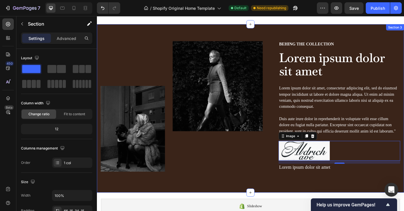
click at [284, 30] on div "Image Image Row Behing the collection Text Block Lorem ipsum dolor sit amet Hea…" at bounding box center [269, 119] width 345 height 189
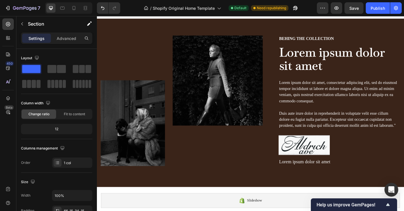
scroll to position [706, 0]
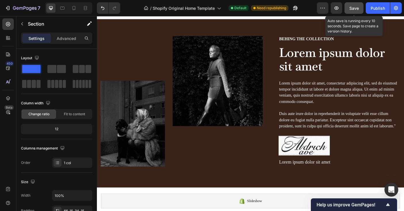
click at [354, 10] on span "Save" at bounding box center [353, 8] width 9 height 5
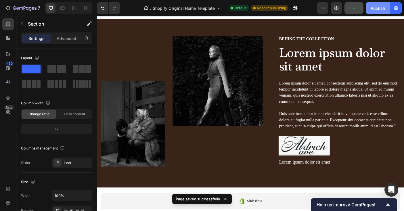
click at [375, 9] on div "Publish" at bounding box center [377, 8] width 14 height 6
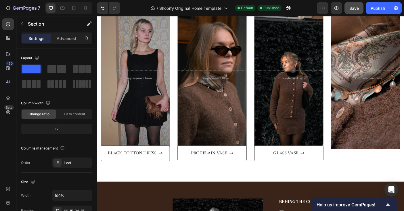
scroll to position [525, 0]
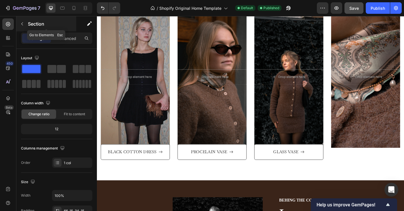
click at [22, 24] on icon "button" at bounding box center [22, 24] width 5 height 5
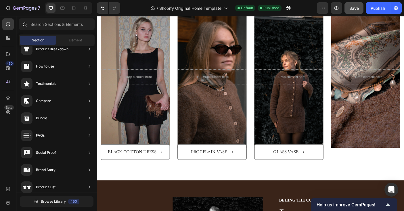
click at [22, 23] on div at bounding box center [24, 23] width 11 height 11
click at [69, 41] on span "Element" at bounding box center [75, 40] width 13 height 5
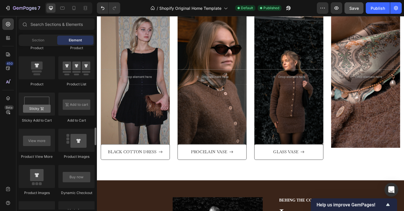
scroll to position [771, 0]
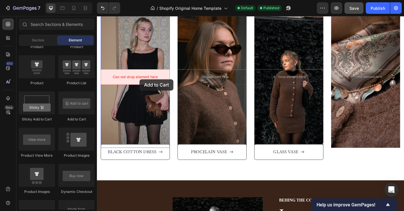
drag, startPoint x: 171, startPoint y: 124, endPoint x: 144, endPoint y: 87, distance: 45.6
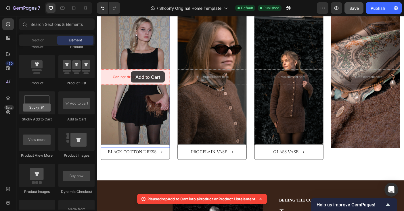
drag, startPoint x: 174, startPoint y: 119, endPoint x: 135, endPoint y: 78, distance: 56.3
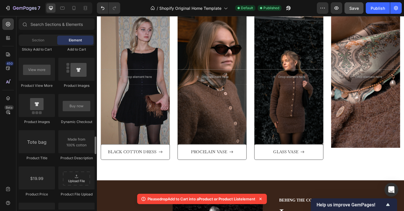
scroll to position [842, 0]
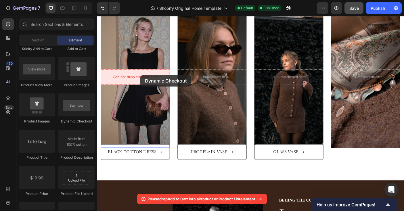
drag, startPoint x: 164, startPoint y: 123, endPoint x: 145, endPoint y: 82, distance: 44.5
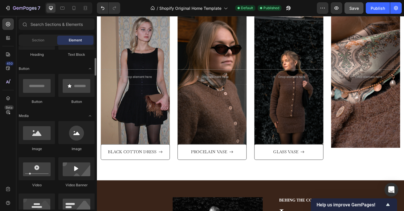
scroll to position [115, 0]
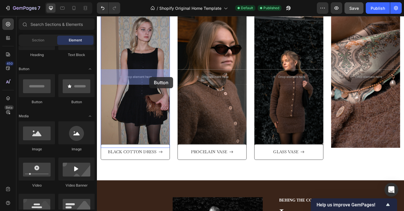
drag, startPoint x: 132, startPoint y: 105, endPoint x: 156, endPoint y: 84, distance: 32.0
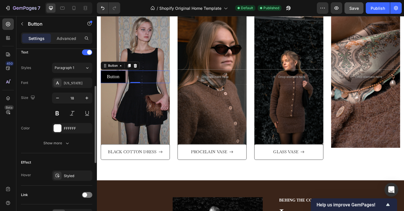
scroll to position [234, 0]
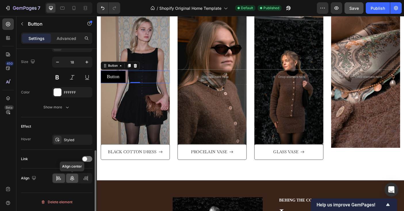
click at [73, 178] on icon at bounding box center [72, 178] width 6 height 6
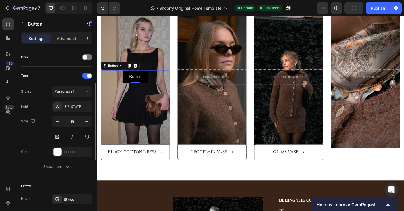
scroll to position [145, 0]
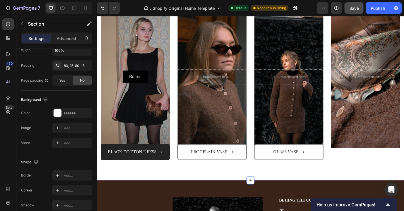
scroll to position [0, 0]
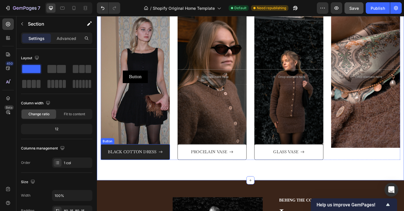
click at [104, 165] on button "BLACK COTTON DRESS" at bounding box center [140, 169] width 78 height 18
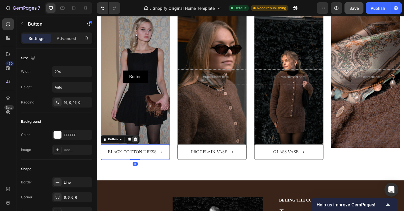
click at [141, 155] on icon at bounding box center [140, 155] width 4 height 4
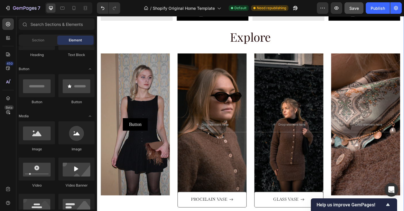
scroll to position [522, 0]
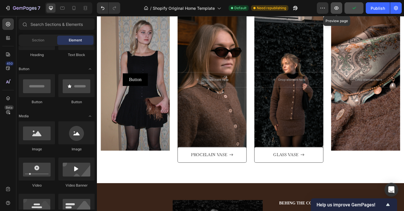
click at [334, 10] on icon "button" at bounding box center [336, 8] width 6 height 6
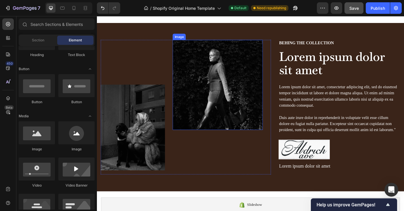
scroll to position [699, 0]
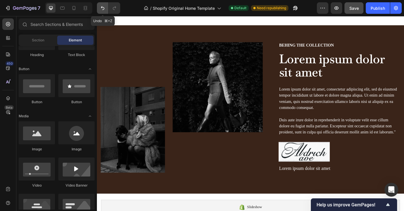
click at [104, 7] on icon "Undo/Redo" at bounding box center [103, 8] width 6 height 6
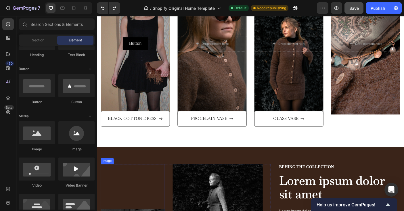
scroll to position [551, 0]
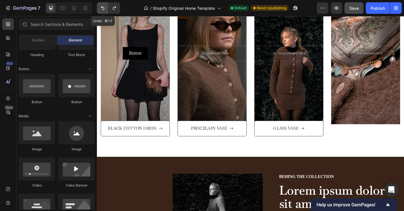
click at [102, 7] on icon "Undo/Redo" at bounding box center [103, 8] width 6 height 6
click at [102, 6] on icon "Undo/Redo" at bounding box center [102, 8] width 3 height 4
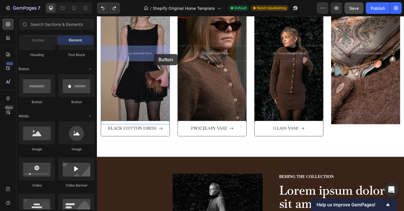
drag, startPoint x: 142, startPoint y: 105, endPoint x: 161, endPoint y: 59, distance: 49.8
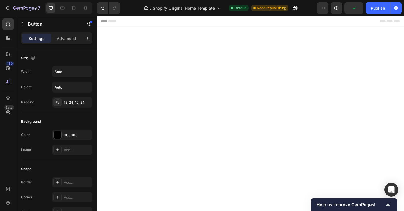
scroll to position [551, 0]
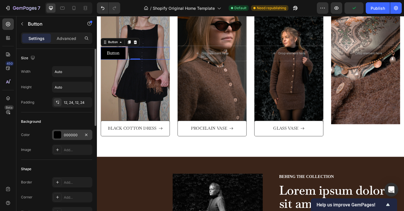
click at [62, 133] on div "000000" at bounding box center [72, 135] width 40 height 10
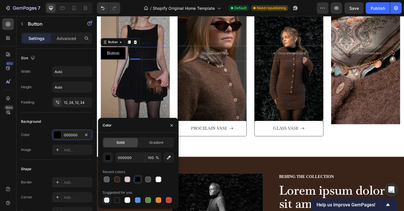
click at [107, 200] on div at bounding box center [107, 200] width 6 height 6
type input "0"
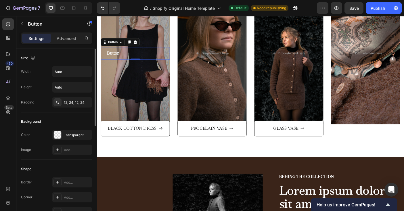
click at [55, 118] on div "Background" at bounding box center [56, 121] width 71 height 9
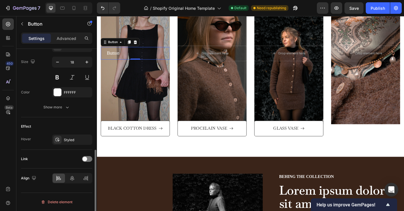
scroll to position [233, 0]
click at [70, 179] on icon at bounding box center [72, 179] width 6 height 6
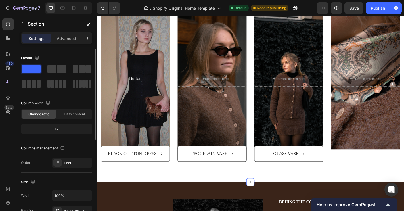
scroll to position [516, 0]
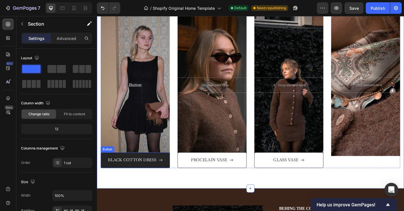
click at [108, 172] on button "BLACK COTTON DRESS" at bounding box center [140, 178] width 78 height 18
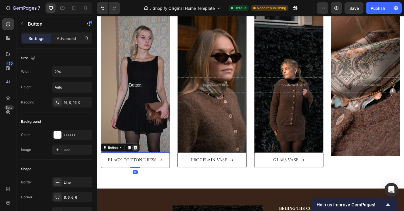
click at [141, 164] on icon at bounding box center [140, 164] width 4 height 4
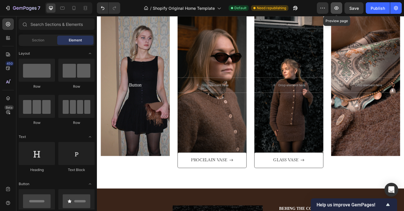
click at [336, 8] on icon "button" at bounding box center [336, 8] width 6 height 6
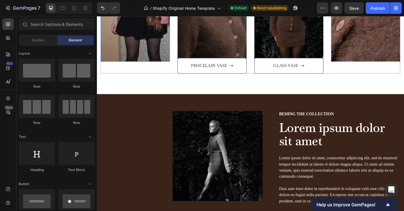
scroll to position [693, 0]
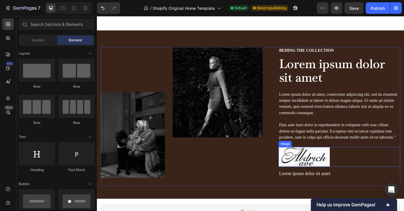
click at [314, 175] on img at bounding box center [329, 174] width 57 height 22
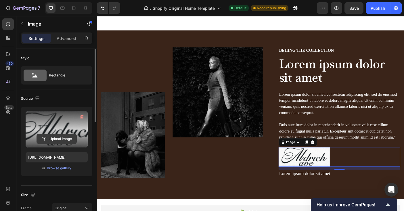
click at [61, 136] on input "file" at bounding box center [57, 139] width 40 height 10
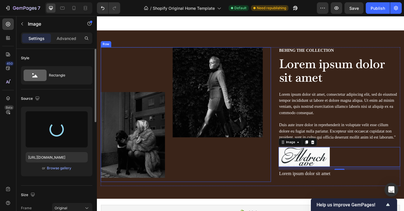
type input "https://cdn.shopify.com/s/files/1/0935/8213/1526/files/gempages_585730569078309…"
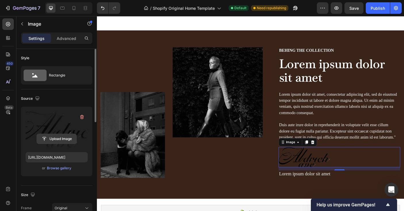
click at [60, 138] on input "file" at bounding box center [57, 139] width 40 height 10
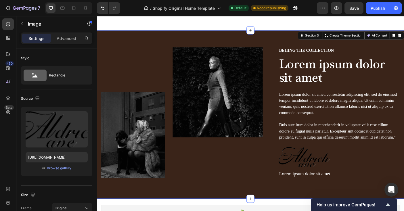
click at [256, 42] on div "Image Image Row Behing the collection Text Block Lorem ipsum dolor sit amet Hea…" at bounding box center [269, 126] width 345 height 189
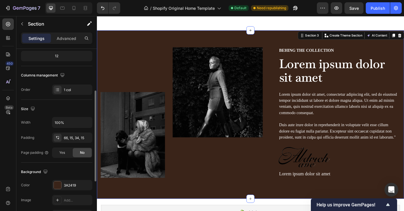
scroll to position [76, 0]
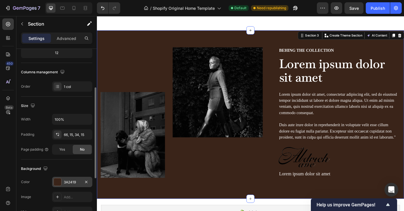
click at [68, 179] on div "3A2419" at bounding box center [72, 182] width 40 height 10
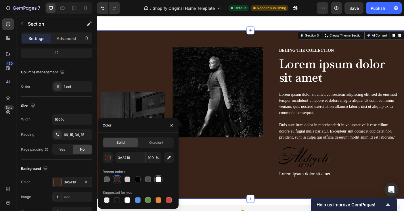
click at [157, 181] on div at bounding box center [158, 179] width 6 height 6
type input "FFFFFF"
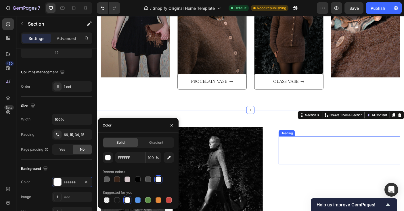
scroll to position [685, 0]
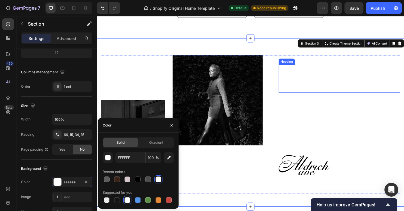
click at [338, 108] on div "Behing the collection Text Block Lorem ipsum dolor sit amet Heading Lorem ipsum…" at bounding box center [369, 138] width 136 height 156
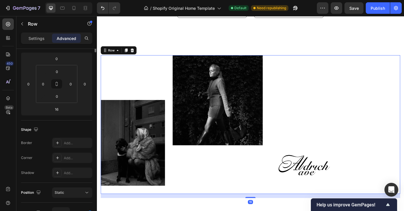
scroll to position [0, 0]
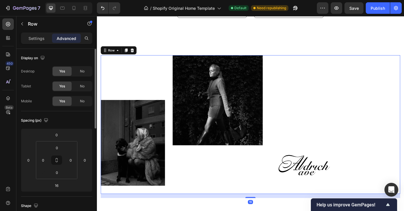
click at [338, 87] on h2 "Lorem ipsum dolor sit amet" at bounding box center [369, 87] width 136 height 32
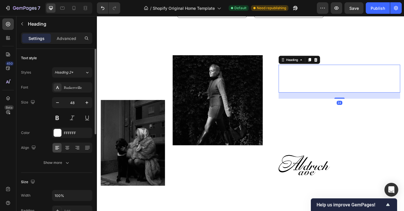
click at [338, 87] on h2 "Lorem ipsum dolor sit amet" at bounding box center [369, 87] width 136 height 32
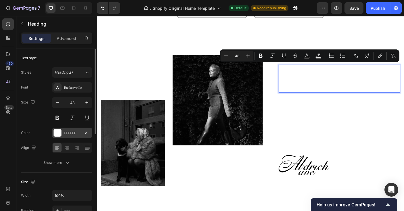
click at [75, 133] on div "FFFFFF" at bounding box center [72, 132] width 17 height 5
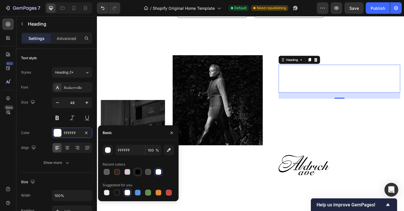
click at [138, 173] on div at bounding box center [138, 172] width 6 height 6
type input "000000"
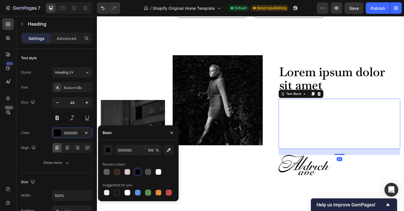
click at [336, 146] on p "Lorem ipsum dolor sit amet, consectetur adipiscing elit, sed do eiusmod tempor …" at bounding box center [368, 136] width 135 height 55
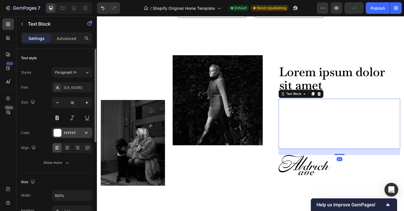
click at [79, 130] on div "FFFFFF" at bounding box center [72, 132] width 17 height 5
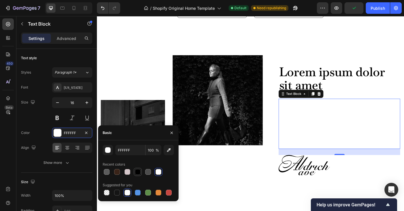
click at [139, 172] on div at bounding box center [138, 172] width 6 height 6
type input "000000"
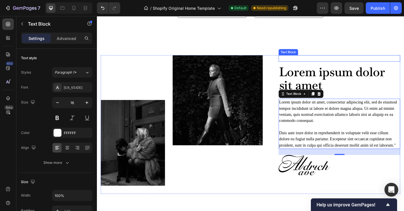
click at [310, 62] on p "Behing the collection" at bounding box center [368, 64] width 135 height 6
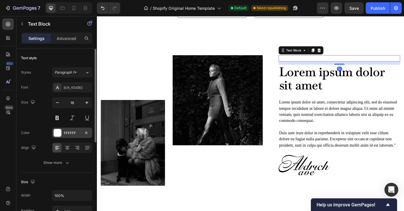
click at [68, 134] on div "FFFFFF" at bounding box center [72, 132] width 17 height 5
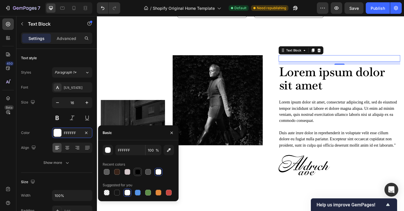
click at [140, 172] on div at bounding box center [138, 172] width 6 height 6
type input "000000"
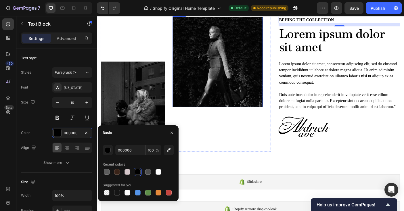
scroll to position [731, 0]
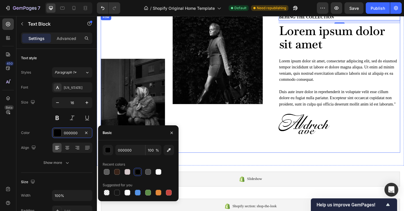
click at [323, 161] on div "Behing the collection Text Block 12 Lorem ipsum dolor sit amet Heading Lorem ip…" at bounding box center [369, 92] width 136 height 156
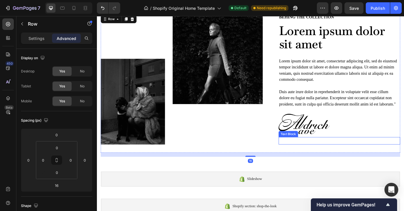
click at [323, 152] on div "Lorem ipsum dolor sit amet" at bounding box center [369, 156] width 136 height 8
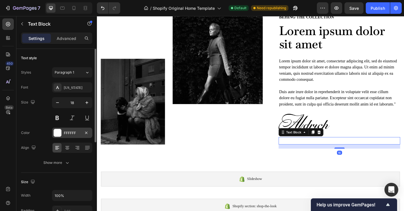
click at [77, 133] on div "FFFFFF" at bounding box center [72, 132] width 17 height 5
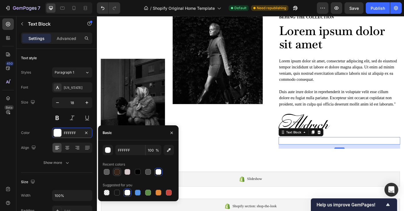
click at [117, 172] on div at bounding box center [117, 172] width 6 height 6
type input "3A2419"
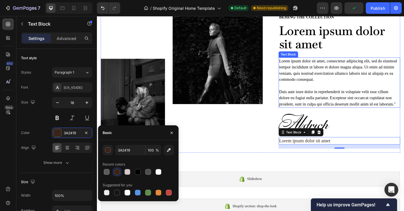
click at [320, 98] on p "Lorem ipsum dolor sit amet, consectetur adipiscing elit, sed do eiusmod tempor …" at bounding box center [368, 90] width 135 height 55
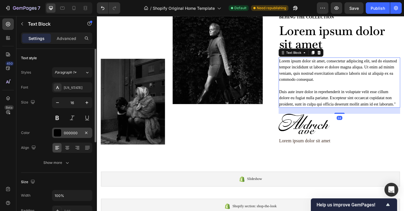
click at [77, 132] on div "000000" at bounding box center [72, 132] width 17 height 5
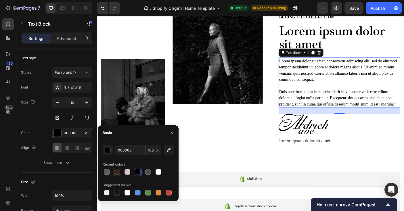
click at [118, 172] on div at bounding box center [117, 172] width 6 height 6
type input "3A2419"
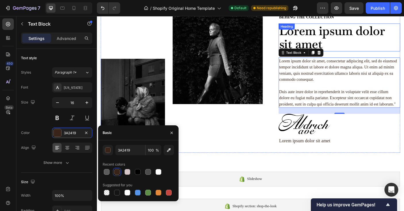
click at [327, 41] on p "Lorem ipsum dolor sit amet" at bounding box center [368, 40] width 135 height 30
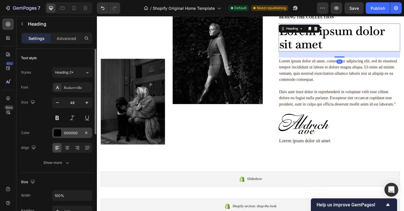
click at [63, 133] on div "000000" at bounding box center [72, 133] width 40 height 10
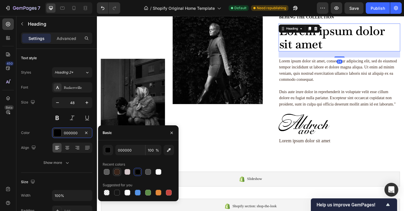
click at [118, 170] on div at bounding box center [117, 172] width 6 height 6
type input "3A2419"
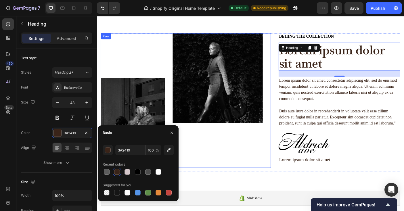
scroll to position [706, 0]
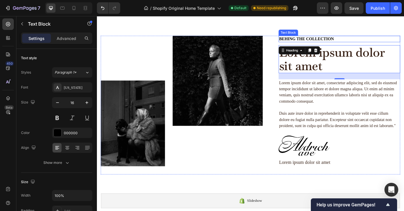
click at [346, 43] on p "Behing the collection" at bounding box center [368, 42] width 135 height 6
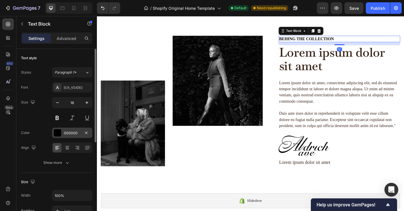
click at [76, 134] on div "000000" at bounding box center [72, 132] width 17 height 5
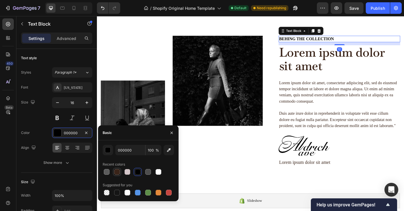
click at [117, 174] on div at bounding box center [117, 172] width 6 height 6
type input "3A2419"
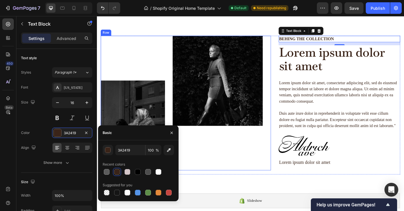
click at [244, 170] on div "Image" at bounding box center [232, 113] width 101 height 151
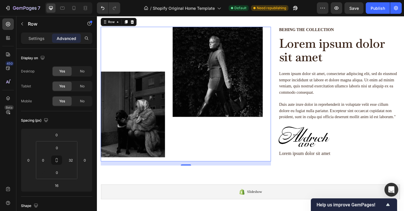
scroll to position [716, 0]
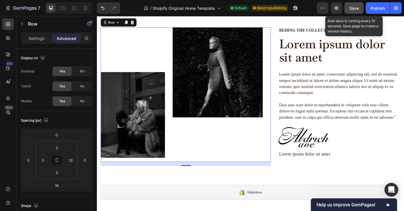
click at [355, 9] on span "Save" at bounding box center [353, 8] width 9 height 5
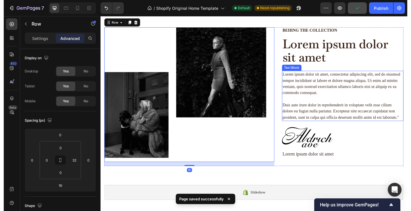
scroll to position [700, 0]
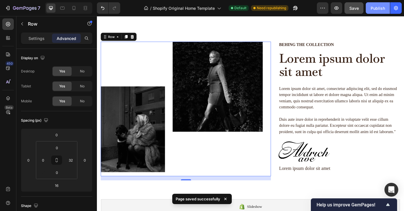
click at [377, 8] on div "Publish" at bounding box center [377, 8] width 14 height 6
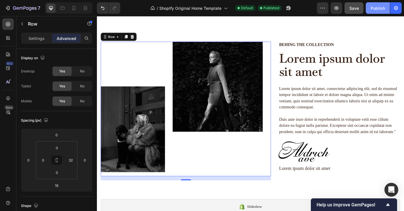
click at [377, 8] on div "Publish" at bounding box center [377, 8] width 14 height 6
click at [377, 8] on icon "button" at bounding box center [377, 7] width 5 height 5
click at [385, 9] on button "Publish" at bounding box center [378, 7] width 24 height 11
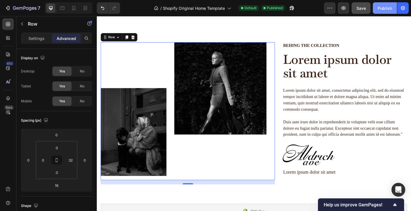
click at [383, 8] on div "Publish" at bounding box center [385, 8] width 14 height 6
click at [403, 9] on icon "button" at bounding box center [403, 8] width 4 height 4
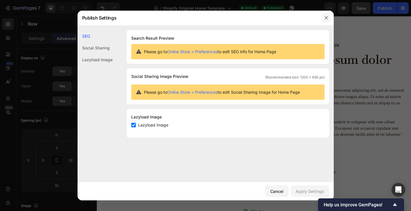
click at [327, 19] on icon "button" at bounding box center [326, 18] width 5 height 5
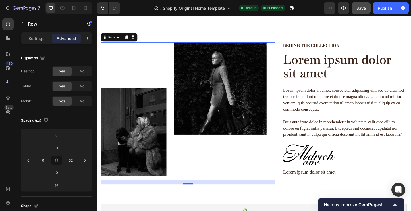
click at [223, 29] on div "Image Image Row 16 Behing the collection Text Block Lorem ipsum dolor sit amet …" at bounding box center [269, 120] width 345 height 189
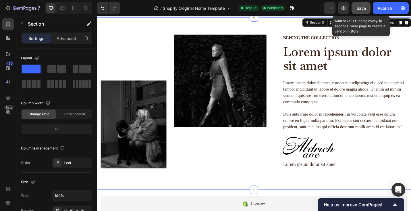
click at [360, 10] on span "Save" at bounding box center [361, 8] width 9 height 5
click at [360, 7] on span "Save" at bounding box center [361, 8] width 9 height 5
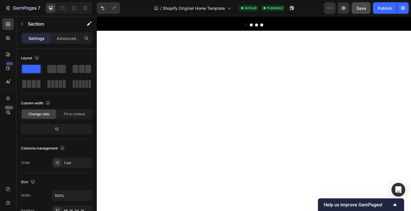
scroll to position [0, 0]
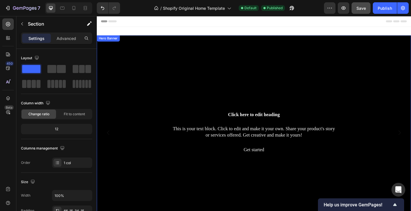
click at [151, 53] on div "Background Image" at bounding box center [269, 144] width 345 height 214
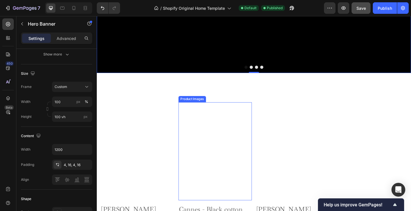
scroll to position [163, 0]
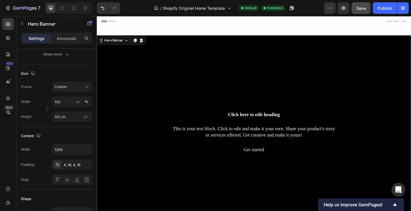
click at [159, 62] on div "Background Image" at bounding box center [269, 144] width 345 height 214
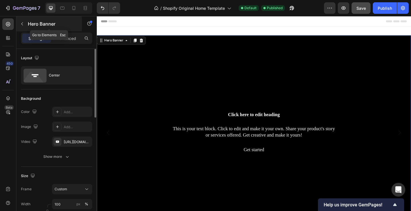
click at [22, 24] on icon "button" at bounding box center [22, 24] width 5 height 5
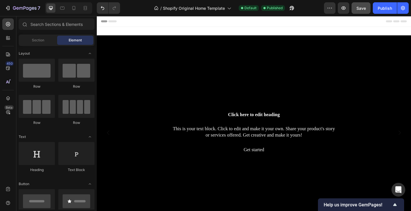
click at [134, 52] on div "Background Image" at bounding box center [269, 144] width 345 height 214
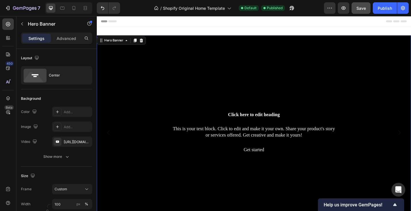
click at [131, 61] on div "Background Image" at bounding box center [269, 144] width 345 height 214
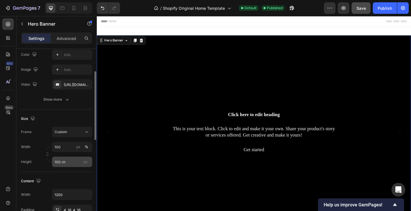
scroll to position [57, 0]
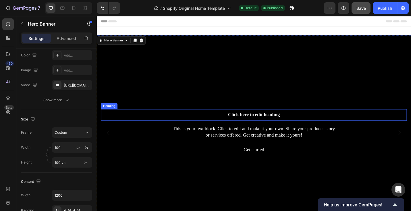
click at [119, 112] on div "Heading" at bounding box center [110, 114] width 18 height 7
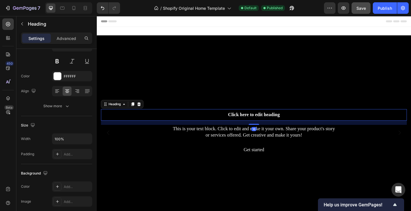
scroll to position [0, 0]
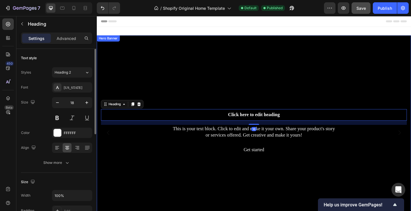
click at [128, 79] on div "Background Image" at bounding box center [269, 144] width 345 height 214
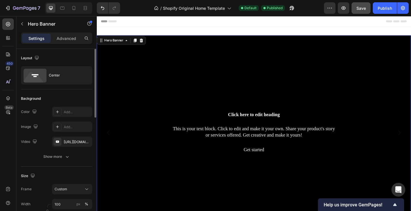
click at [142, 61] on div "Background Image" at bounding box center [269, 144] width 345 height 214
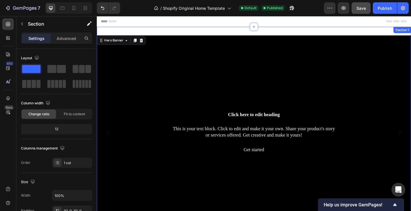
click at [130, 30] on div "Click here to edit heading Heading This is your text block. Click to edit and m…" at bounding box center [269, 144] width 345 height 232
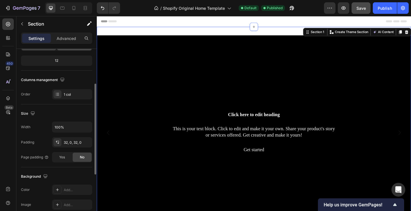
scroll to position [68, 0]
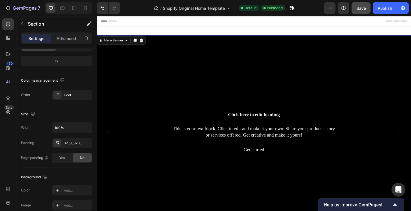
click at [135, 85] on div "Background Image" at bounding box center [269, 144] width 345 height 214
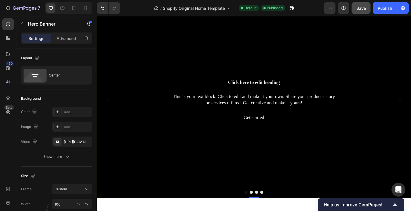
scroll to position [34, 0]
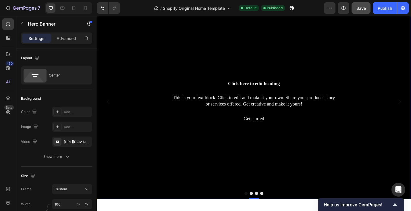
click at [159, 155] on div "Background Image" at bounding box center [269, 110] width 345 height 214
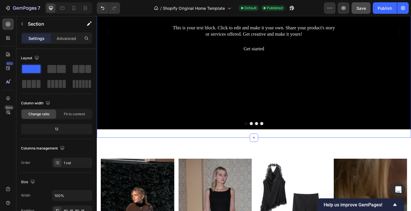
click at [167, 144] on div "Click here to edit heading Heading This is your text block. Click to edit and m…" at bounding box center [269, 33] width 345 height 232
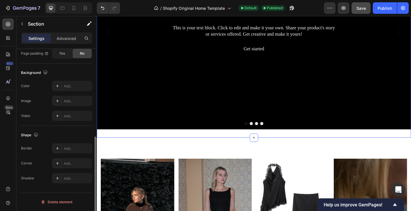
scroll to position [172, 0]
click at [63, 40] on p "Advanced" at bounding box center [67, 38] width 20 height 6
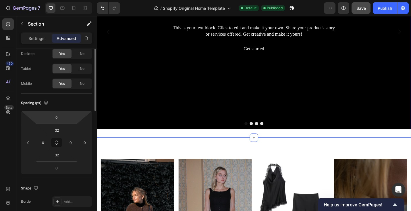
scroll to position [0, 0]
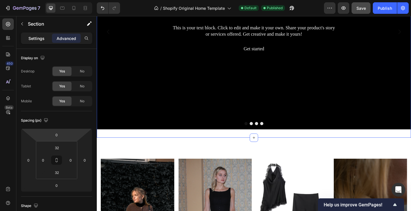
click at [39, 37] on p "Settings" at bounding box center [36, 38] width 16 height 6
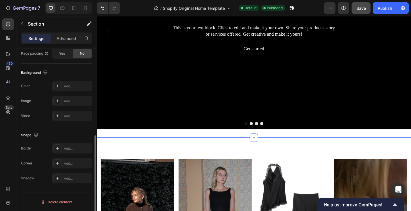
scroll to position [100, 0]
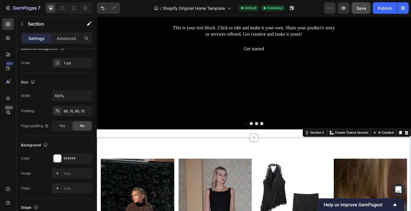
click at [154, 143] on div "Click here to edit heading Heading This is your text block. Click to edit and m…" at bounding box center [269, 33] width 345 height 232
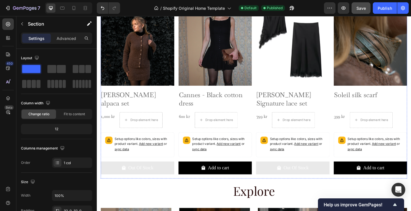
scroll to position [297, 0]
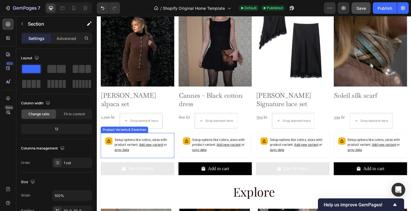
click at [128, 162] on span "sync data" at bounding box center [124, 163] width 16 height 4
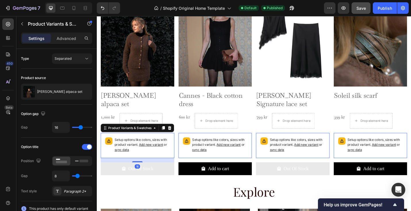
click at [128, 162] on span "sync data" at bounding box center [124, 163] width 16 height 4
click at [127, 163] on span "sync data" at bounding box center [124, 163] width 16 height 4
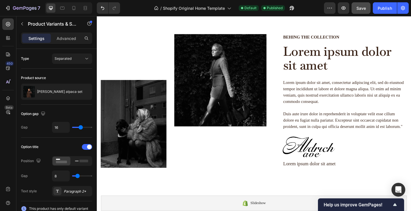
scroll to position [745, 0]
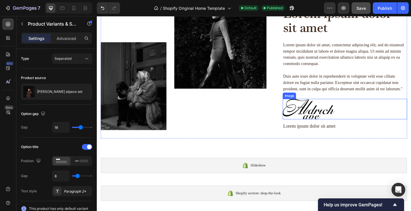
click at [328, 113] on img at bounding box center [329, 118] width 57 height 22
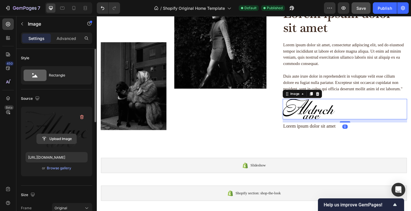
click at [66, 139] on input "file" at bounding box center [57, 139] width 40 height 10
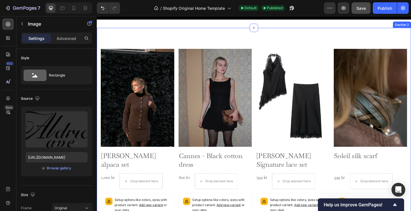
scroll to position [231, 0]
